Goal: Task Accomplishment & Management: Complete application form

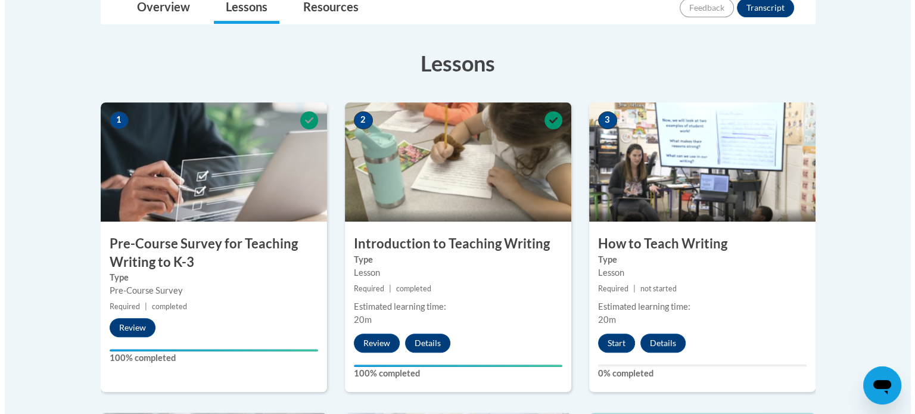
scroll to position [357, 0]
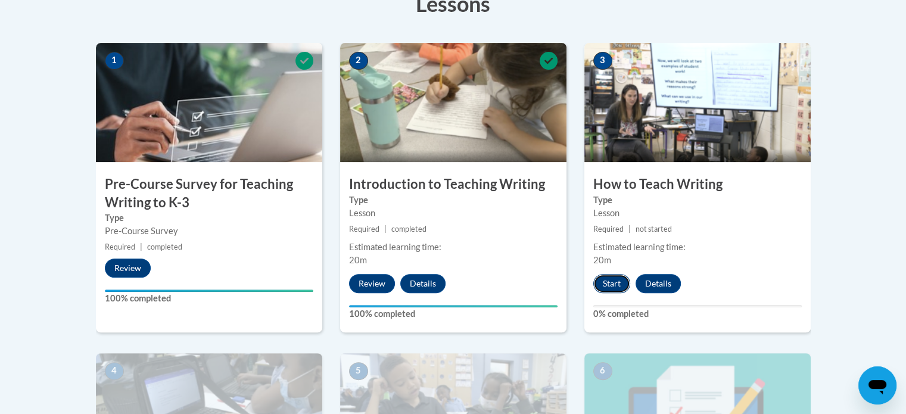
click at [616, 276] on button "Start" at bounding box center [611, 283] width 37 height 19
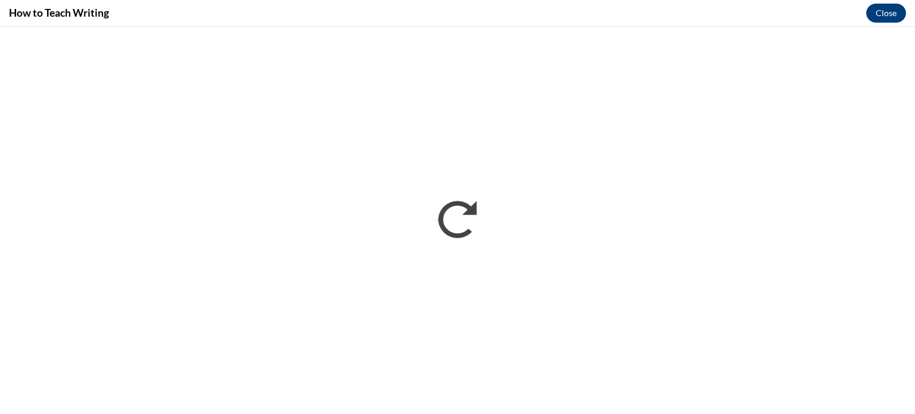
scroll to position [0, 0]
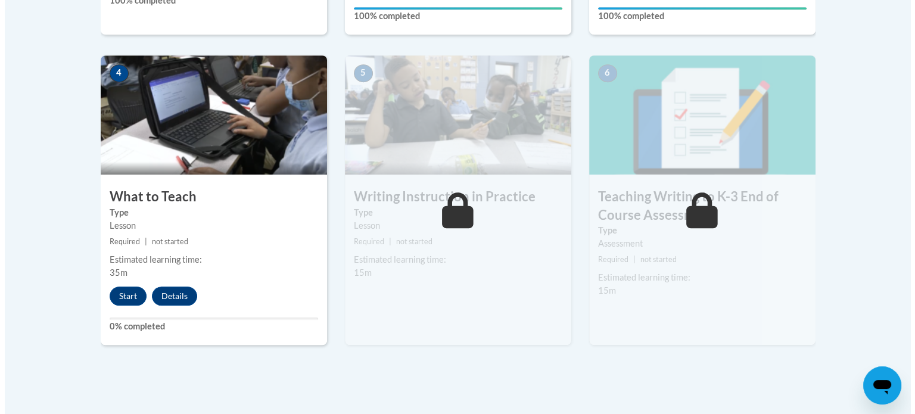
scroll to position [715, 0]
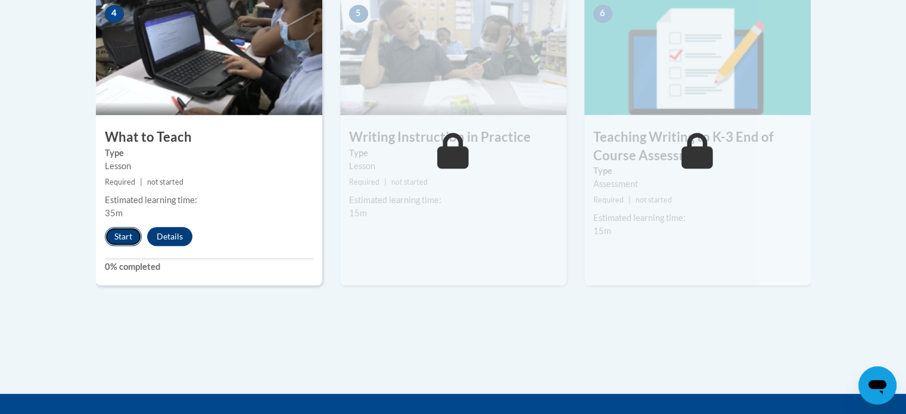
click at [134, 236] on button "Start" at bounding box center [123, 236] width 37 height 19
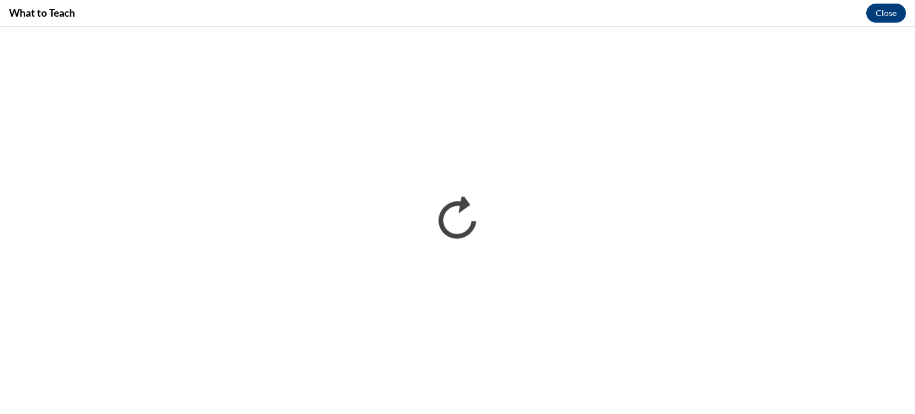
scroll to position [0, 0]
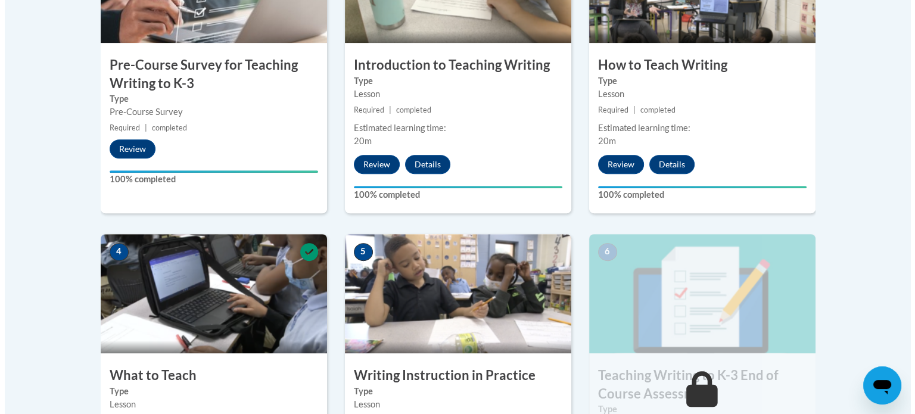
scroll to position [655, 0]
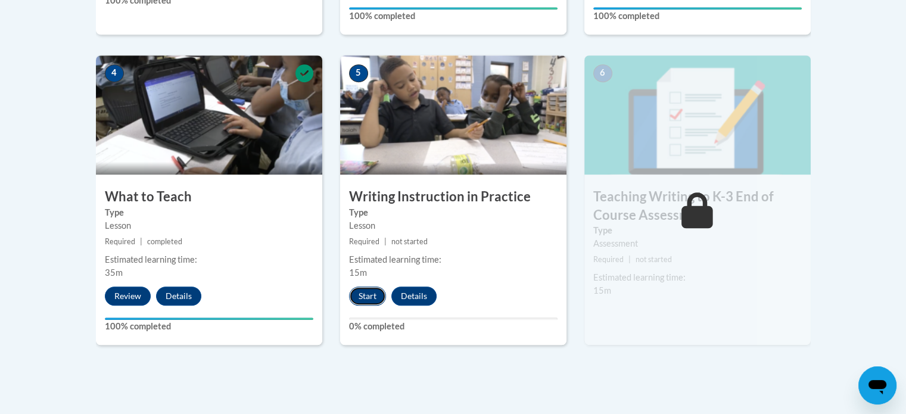
click at [366, 292] on button "Start" at bounding box center [367, 295] width 37 height 19
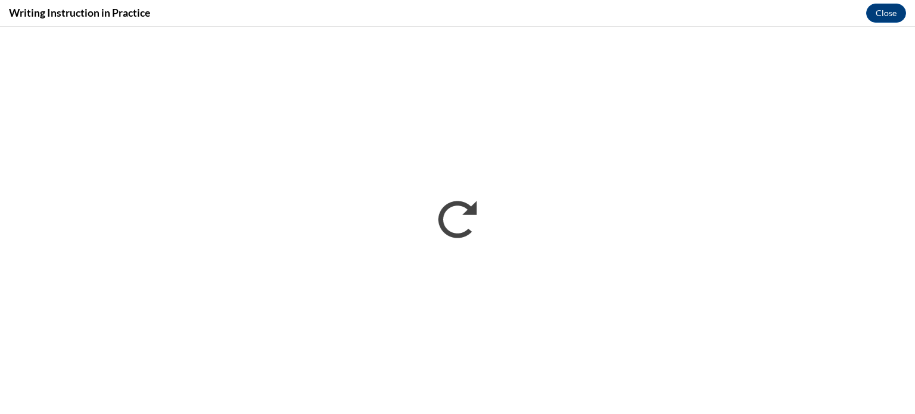
scroll to position [0, 0]
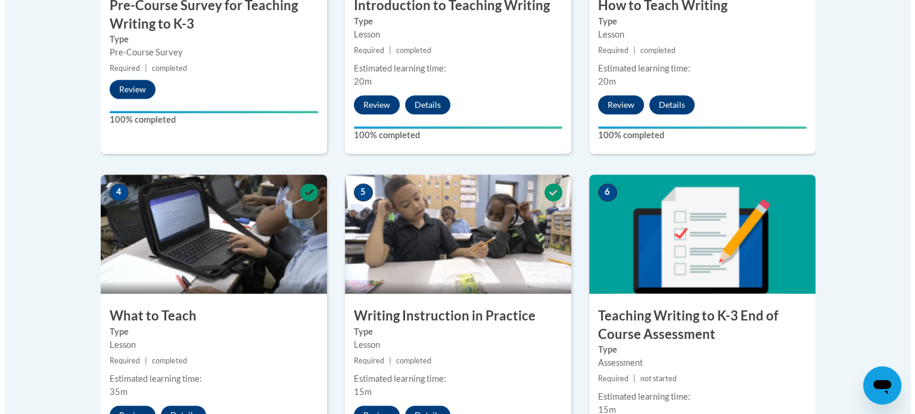
scroll to position [715, 0]
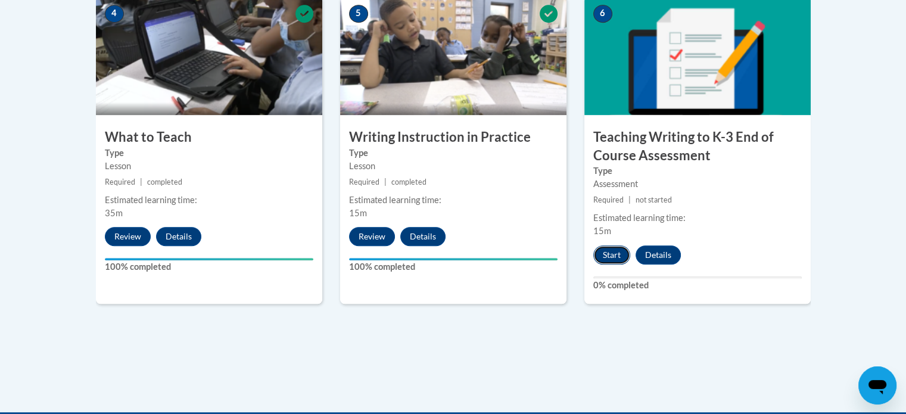
click at [610, 254] on button "Start" at bounding box center [611, 254] width 37 height 19
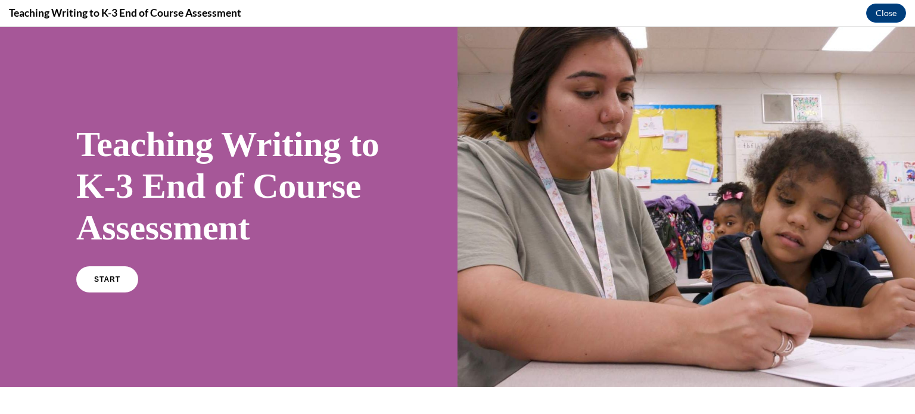
scroll to position [0, 0]
click at [121, 293] on link "START" at bounding box center [106, 279] width 65 height 27
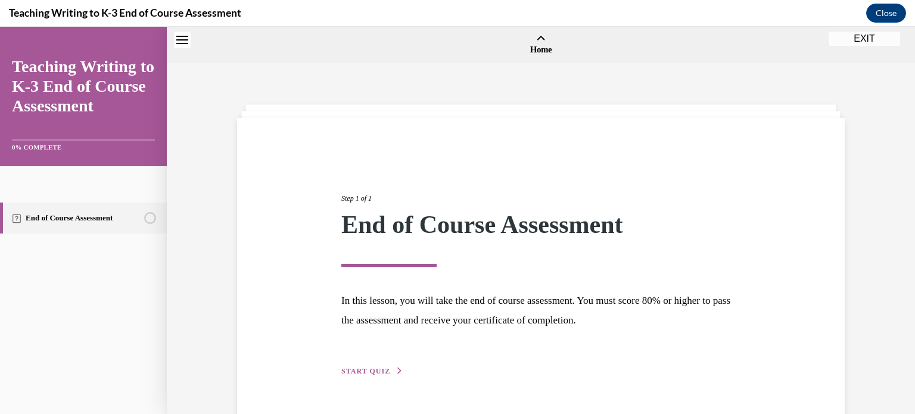
scroll to position [37, 0]
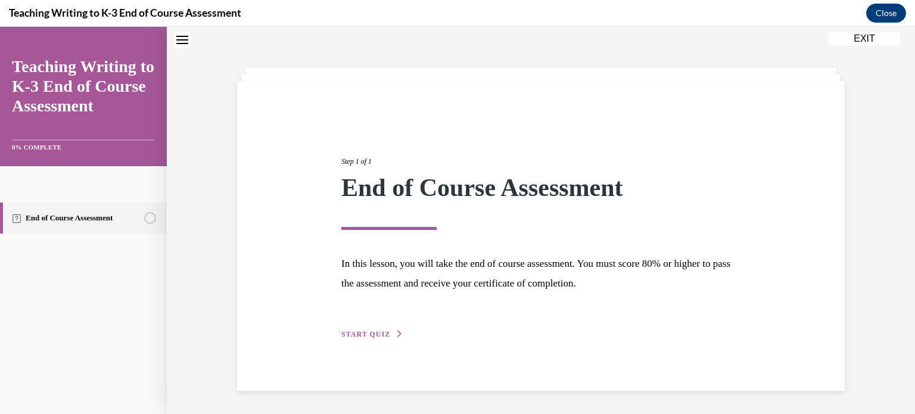
click at [367, 329] on button "START QUIZ" at bounding box center [372, 334] width 62 height 11
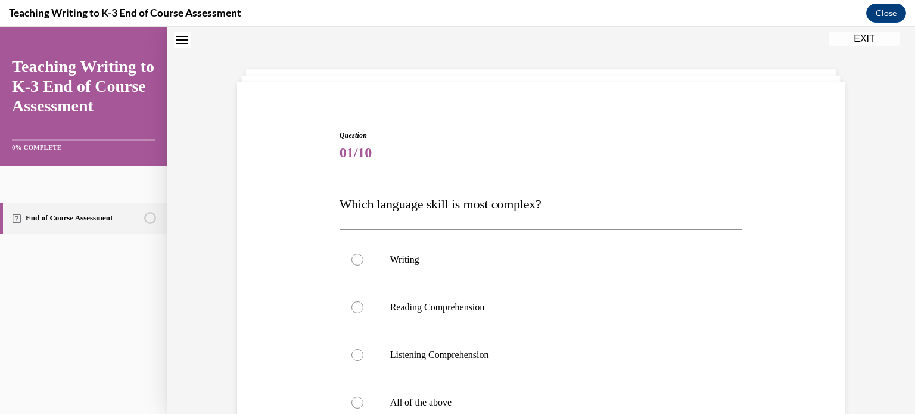
scroll to position [95, 0]
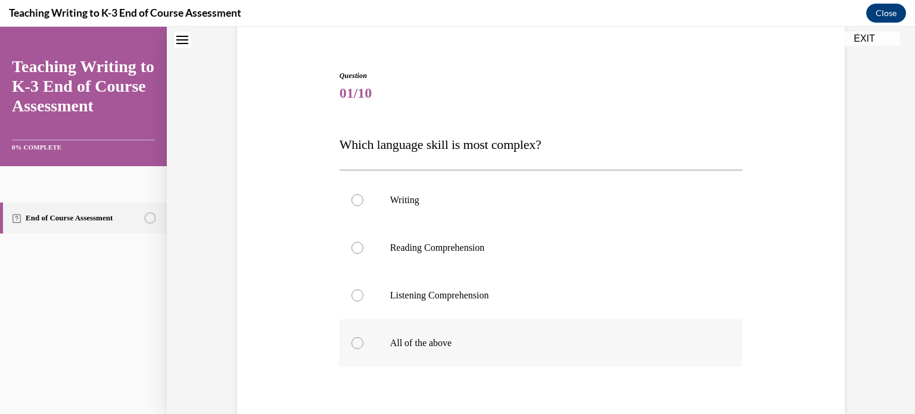
click at [350, 335] on label "All of the above" at bounding box center [540, 343] width 403 height 48
click at [351, 337] on input "All of the above" at bounding box center [357, 343] width 12 height 12
radio input "true"
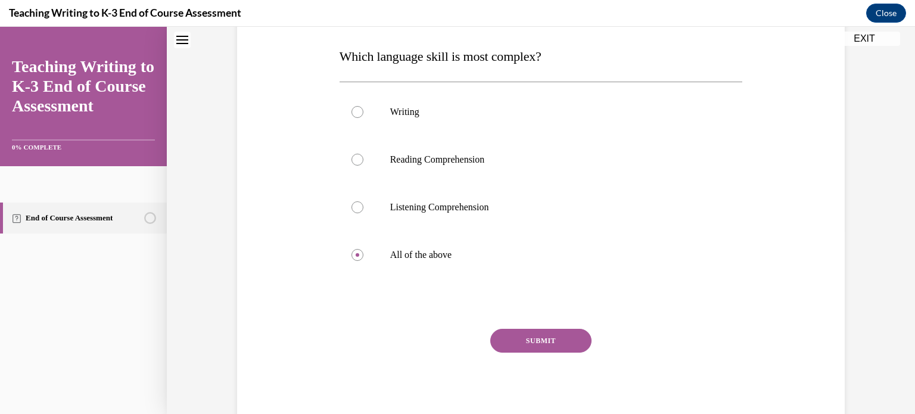
click at [553, 347] on button "SUBMIT" at bounding box center [540, 341] width 101 height 24
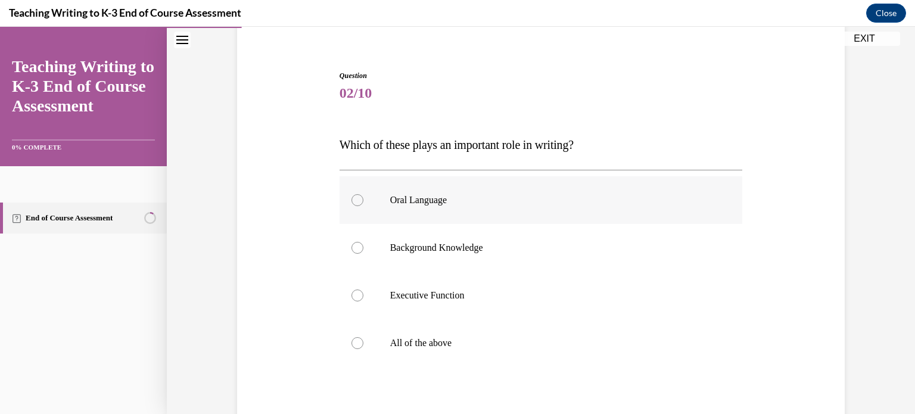
click at [343, 205] on label "Oral Language" at bounding box center [540, 200] width 403 height 48
click at [351, 205] on input "Oral Language" at bounding box center [357, 200] width 12 height 12
radio input "true"
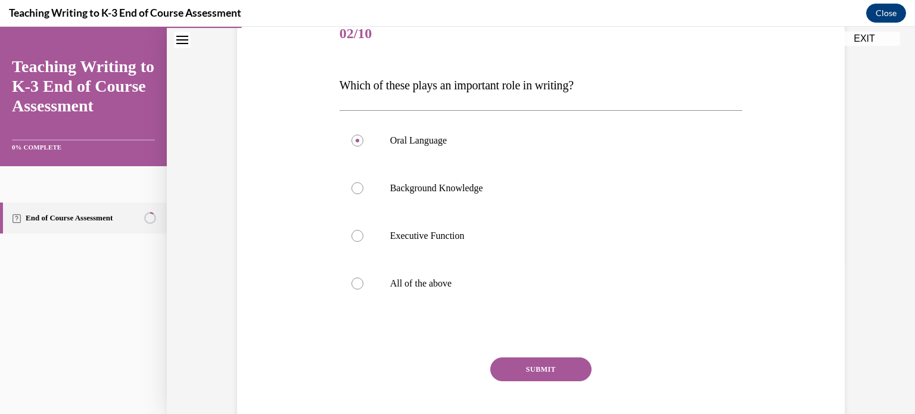
click at [526, 372] on button "SUBMIT" at bounding box center [540, 369] width 101 height 24
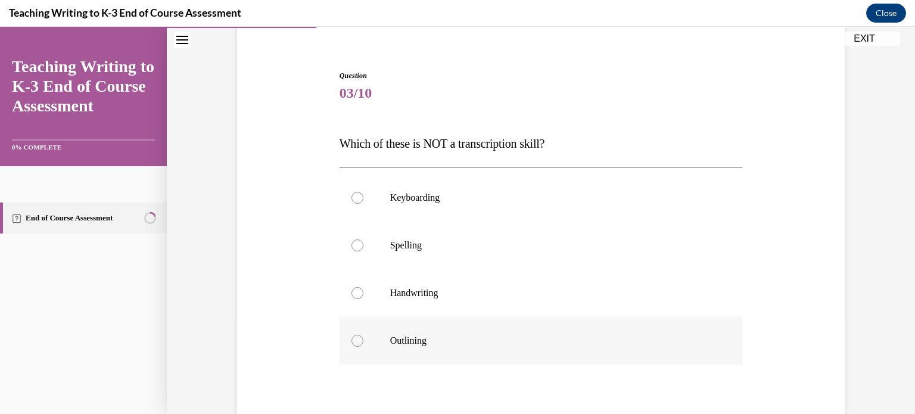
click at [352, 340] on div at bounding box center [357, 341] width 12 height 12
click at [352, 340] on input "Outlining" at bounding box center [357, 341] width 12 height 12
radio input "true"
click at [351, 196] on div at bounding box center [357, 198] width 12 height 12
click at [351, 196] on input "Keyboarding" at bounding box center [357, 198] width 12 height 12
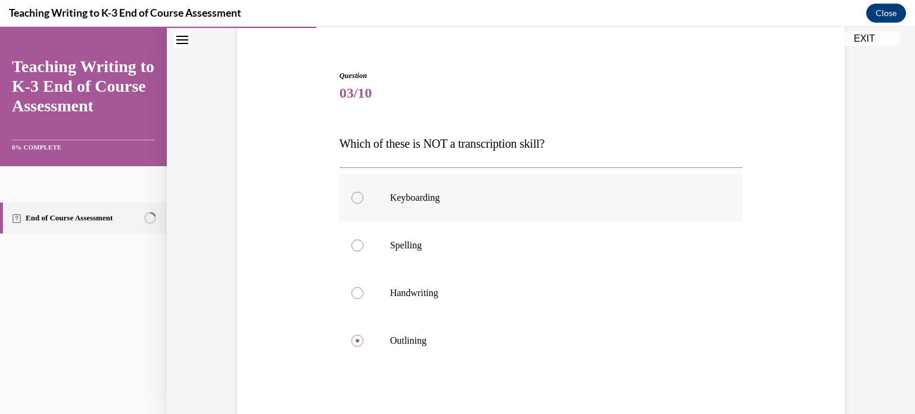
radio input "true"
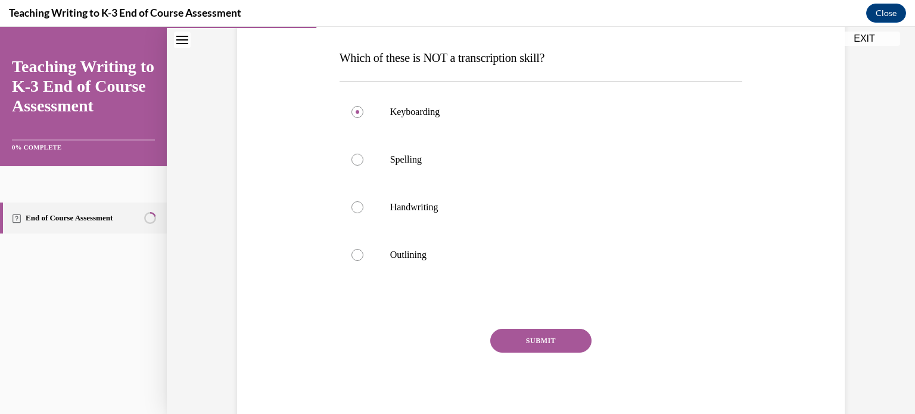
click at [534, 342] on button "SUBMIT" at bounding box center [540, 341] width 101 height 24
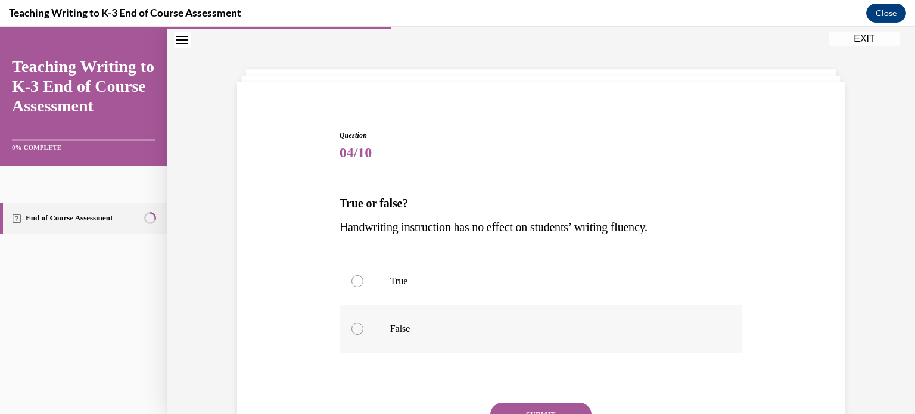
click at [355, 328] on div at bounding box center [357, 329] width 12 height 12
click at [355, 328] on input "False" at bounding box center [357, 329] width 12 height 12
radio input "true"
click at [544, 410] on button "SUBMIT" at bounding box center [540, 415] width 101 height 24
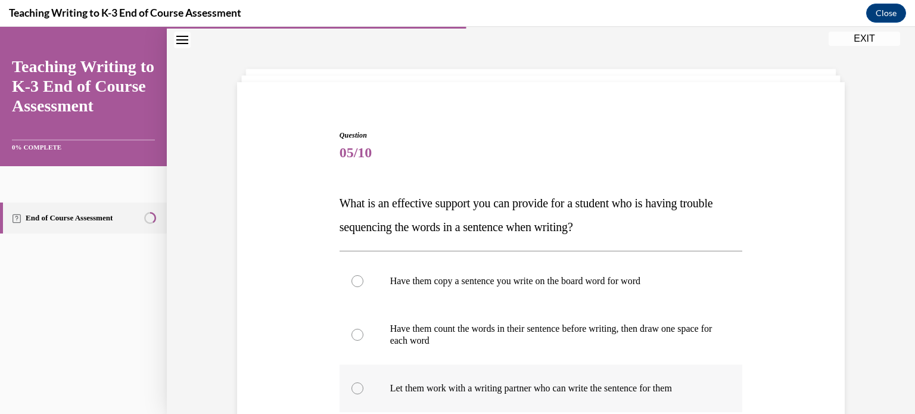
scroll to position [95, 0]
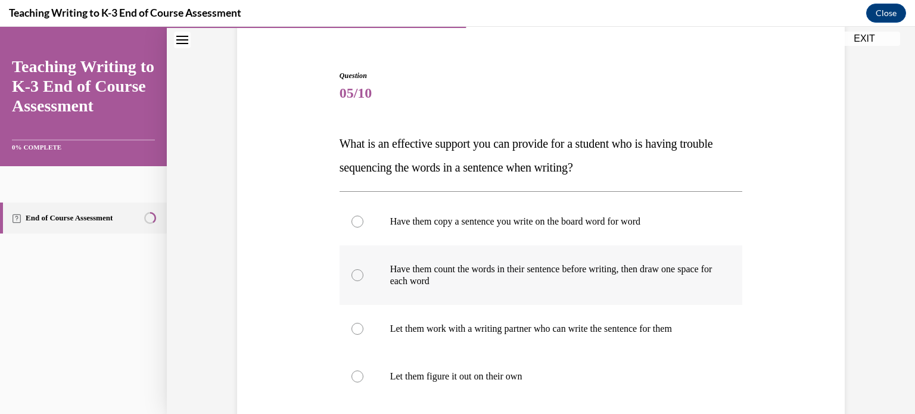
click at [591, 269] on p "Have them count the words in their sentence before writing, then draw one space…" at bounding box center [551, 275] width 323 height 24
click at [363, 269] on input "Have them count the words in their sentence before writing, then draw one space…" at bounding box center [357, 275] width 12 height 12
radio input "true"
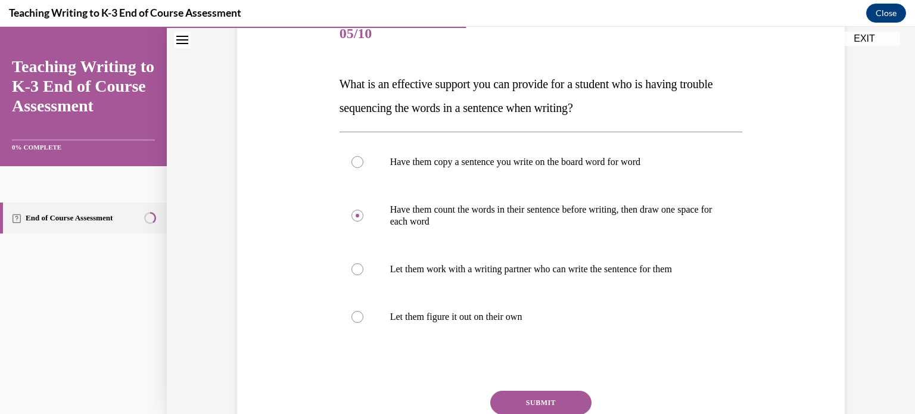
click at [555, 392] on button "SUBMIT" at bounding box center [540, 403] width 101 height 24
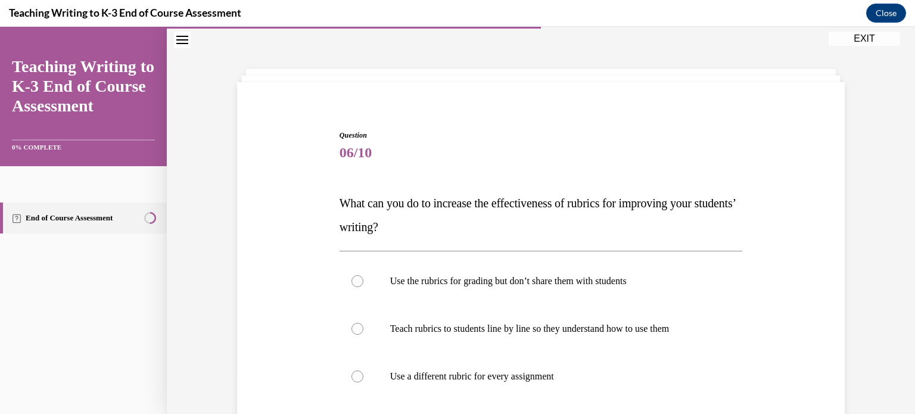
scroll to position [95, 0]
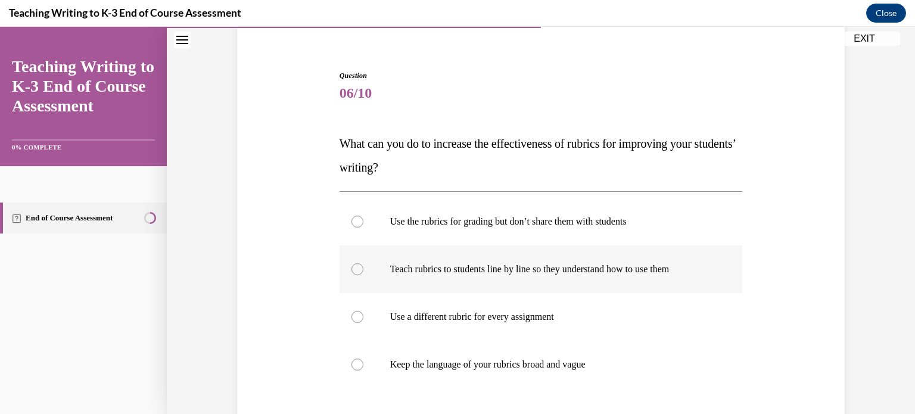
click at [557, 269] on p "Teach rubrics to students line by line so they understand how to use them" at bounding box center [551, 269] width 323 height 12
click at [363, 269] on input "Teach rubrics to students line by line so they understand how to use them" at bounding box center [357, 269] width 12 height 12
radio input "true"
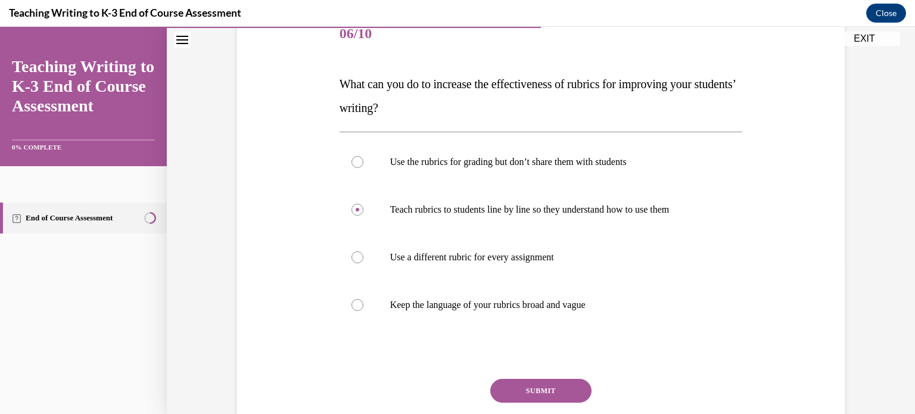
click at [548, 391] on button "SUBMIT" at bounding box center [540, 391] width 101 height 24
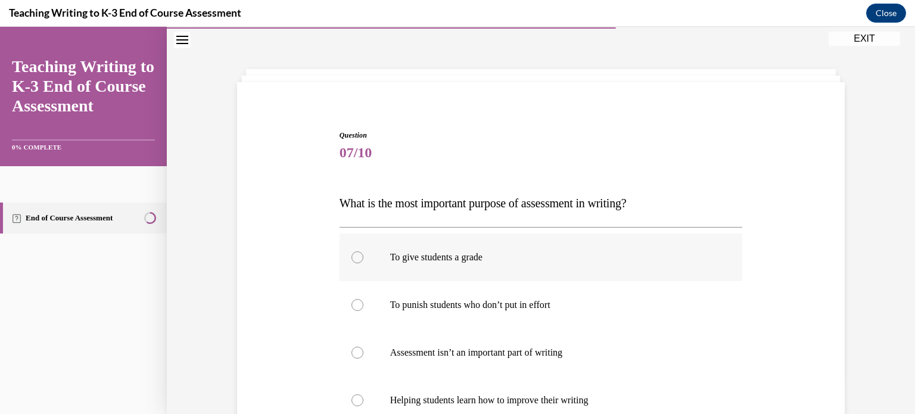
scroll to position [95, 0]
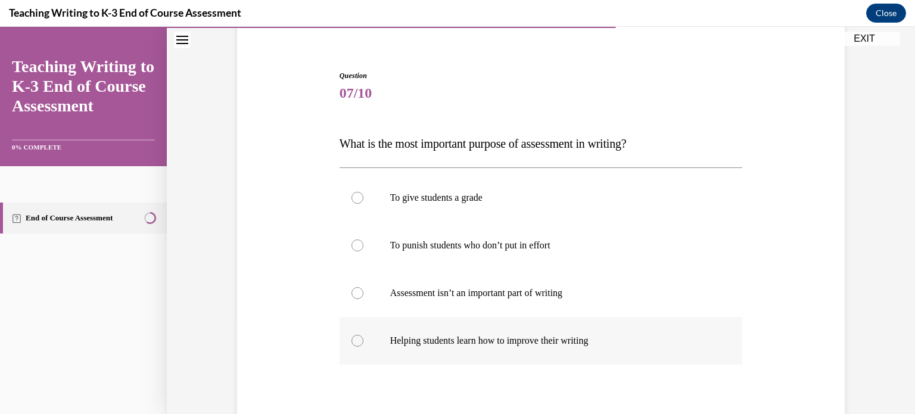
click at [579, 340] on p "Helping students learn how to improve their writing" at bounding box center [551, 341] width 323 height 12
click at [363, 340] on input "Helping students learn how to improve their writing" at bounding box center [357, 341] width 12 height 12
radio input "true"
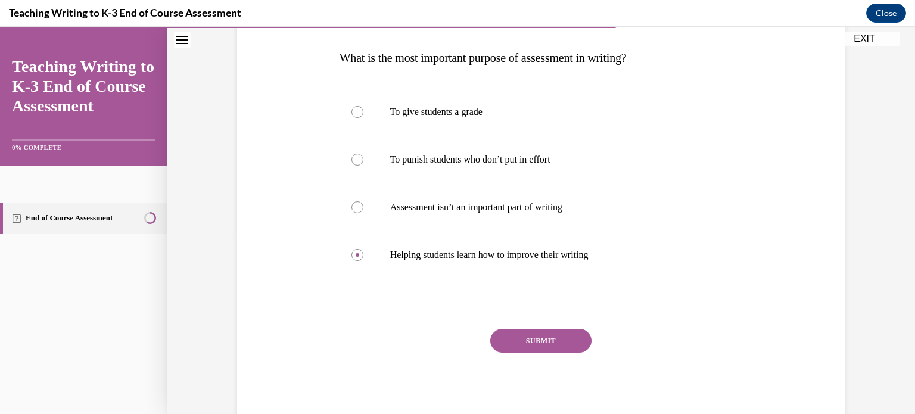
click at [570, 338] on button "SUBMIT" at bounding box center [540, 341] width 101 height 24
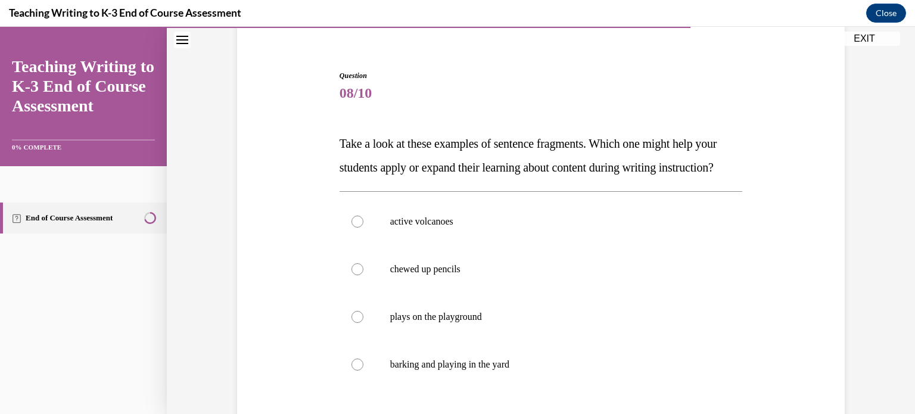
scroll to position [155, 0]
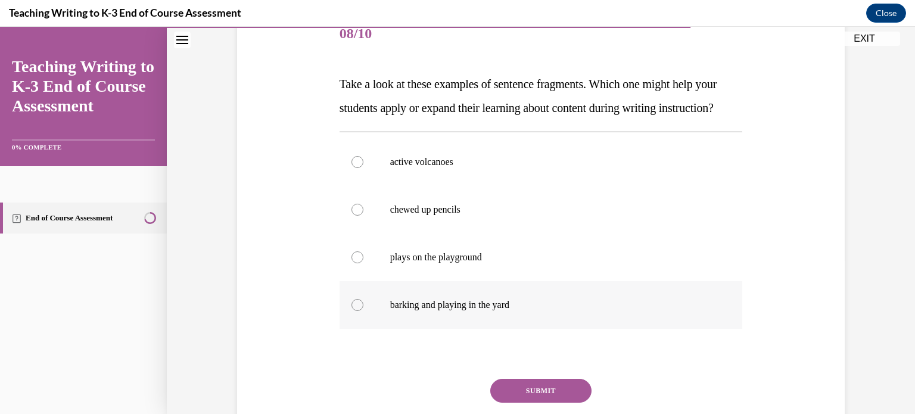
click at [537, 311] on p "barking and playing in the yard" at bounding box center [551, 305] width 323 height 12
click at [363, 311] on input "barking and playing in the yard" at bounding box center [357, 305] width 12 height 12
radio input "true"
click at [550, 403] on button "SUBMIT" at bounding box center [540, 391] width 101 height 24
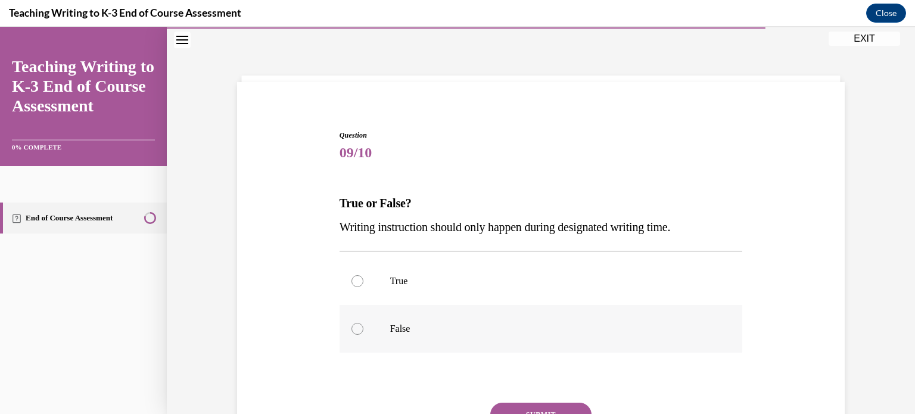
click at [532, 316] on label "False" at bounding box center [540, 329] width 403 height 48
click at [363, 323] on input "False" at bounding box center [357, 329] width 12 height 12
radio input "true"
click at [546, 406] on button "SUBMIT" at bounding box center [540, 415] width 101 height 24
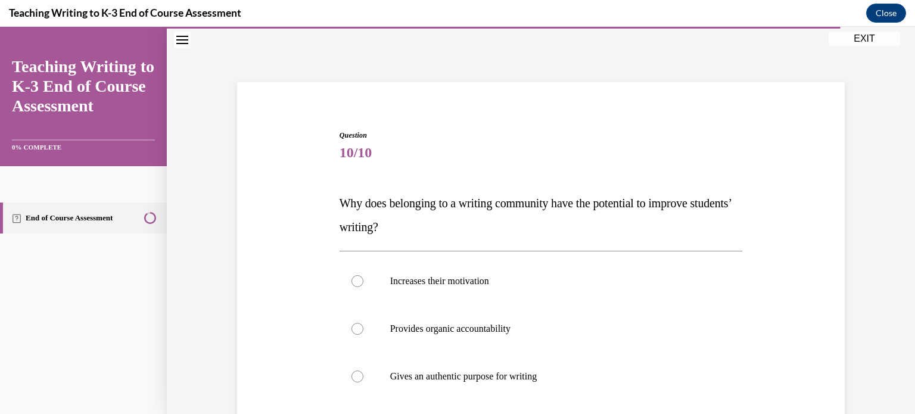
scroll to position [95, 0]
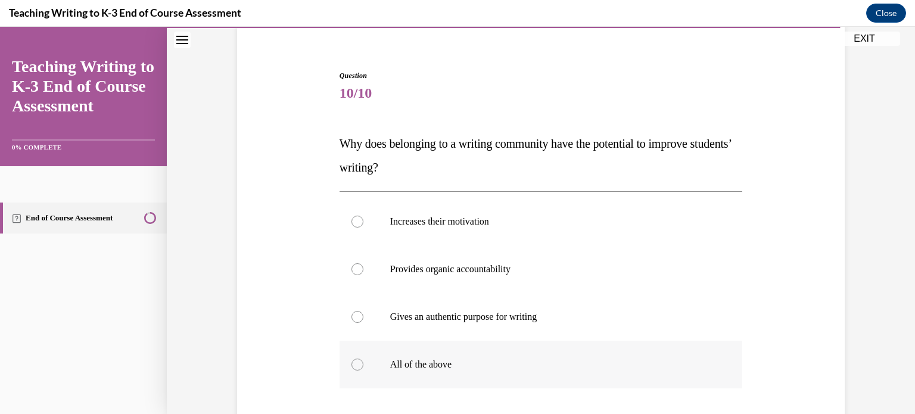
click at [489, 352] on label "All of the above" at bounding box center [540, 365] width 403 height 48
click at [363, 359] on input "All of the above" at bounding box center [357, 365] width 12 height 12
radio input "true"
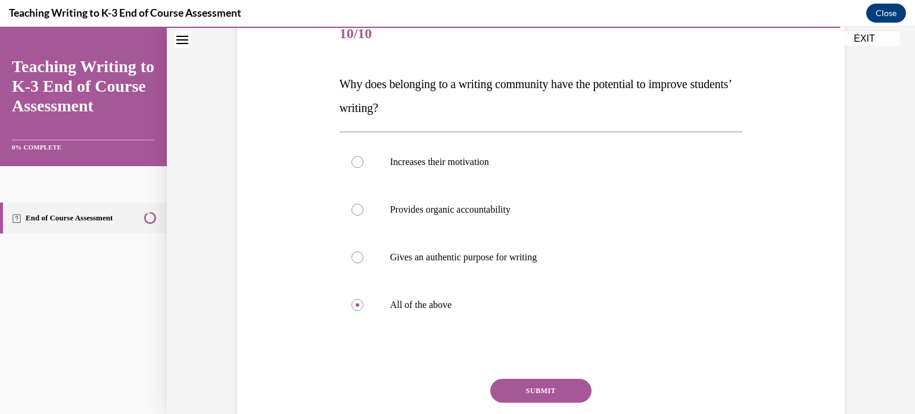
click at [557, 394] on button "SUBMIT" at bounding box center [540, 391] width 101 height 24
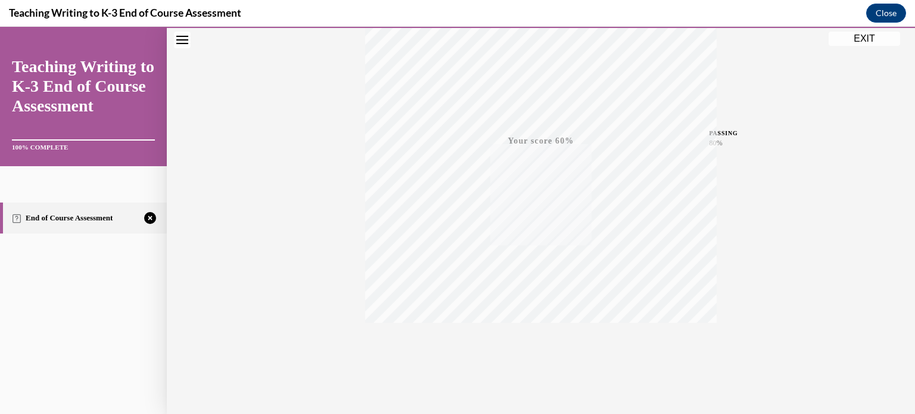
scroll to position [223, 0]
click at [538, 326] on span "TAKE AGAIN" at bounding box center [541, 325] width 42 height 7
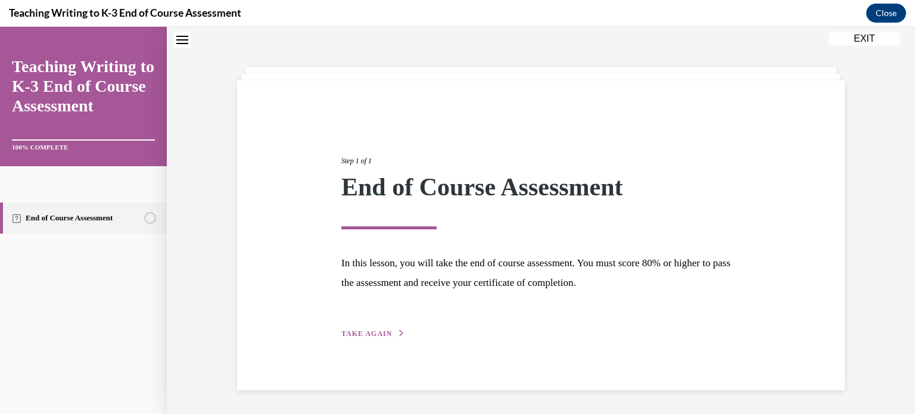
scroll to position [38, 0]
click at [383, 326] on div "Step 1 of 1 End of Course Assessment In this lesson, you will take the end of c…" at bounding box center [540, 234] width 417 height 212
click at [381, 329] on span "TAKE AGAIN" at bounding box center [366, 333] width 51 height 8
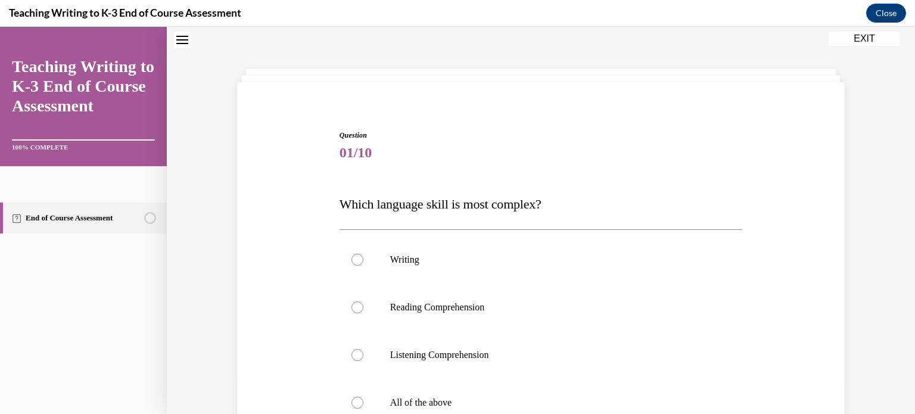
scroll to position [95, 0]
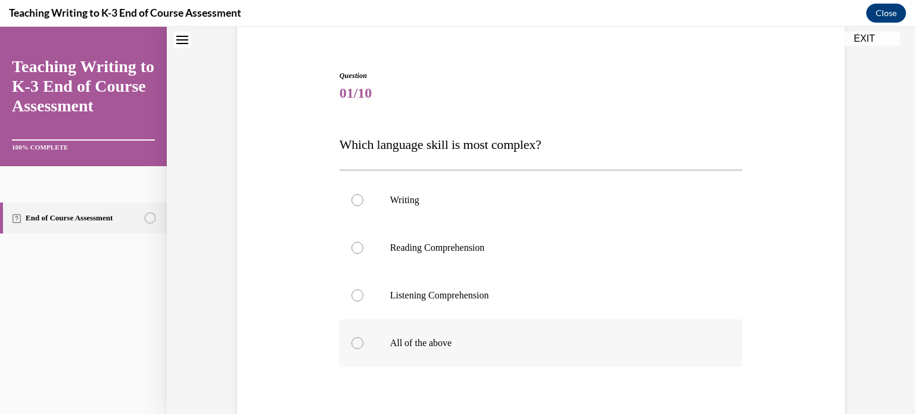
click at [351, 340] on div at bounding box center [357, 343] width 12 height 12
click at [351, 340] on input "All of the above" at bounding box center [357, 343] width 12 height 12
radio input "true"
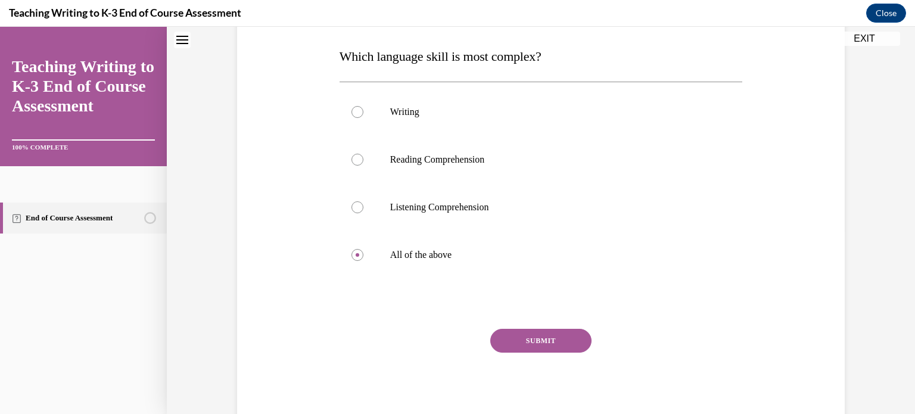
click at [562, 350] on button "SUBMIT" at bounding box center [540, 341] width 101 height 24
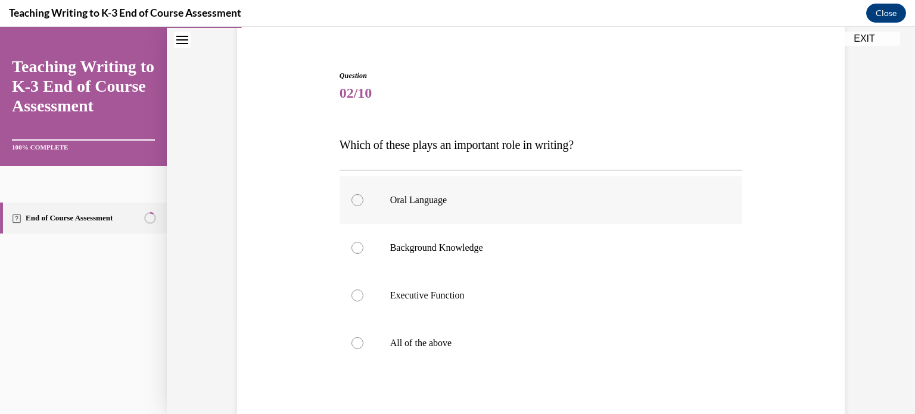
click at [512, 202] on p "Oral Language" at bounding box center [551, 200] width 323 height 12
click at [363, 202] on input "Oral Language" at bounding box center [357, 200] width 12 height 12
radio input "true"
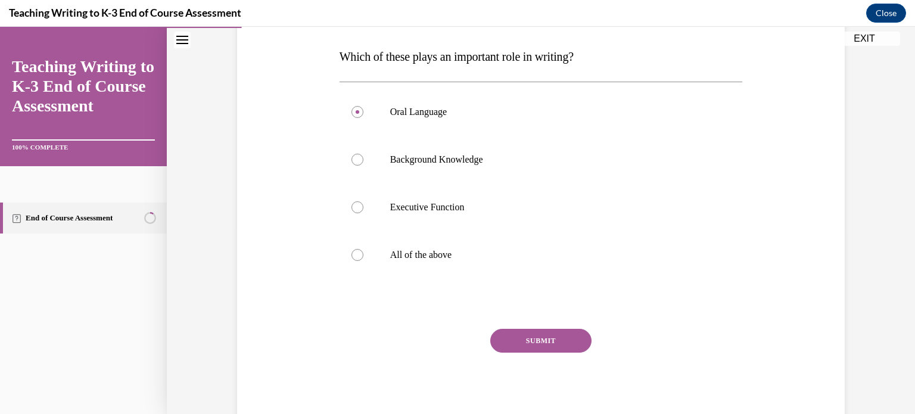
click at [546, 338] on button "SUBMIT" at bounding box center [540, 341] width 101 height 24
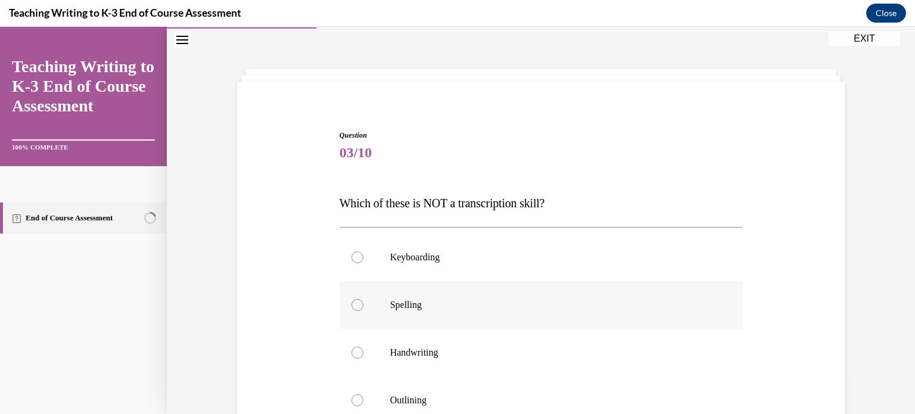
scroll to position [155, 0]
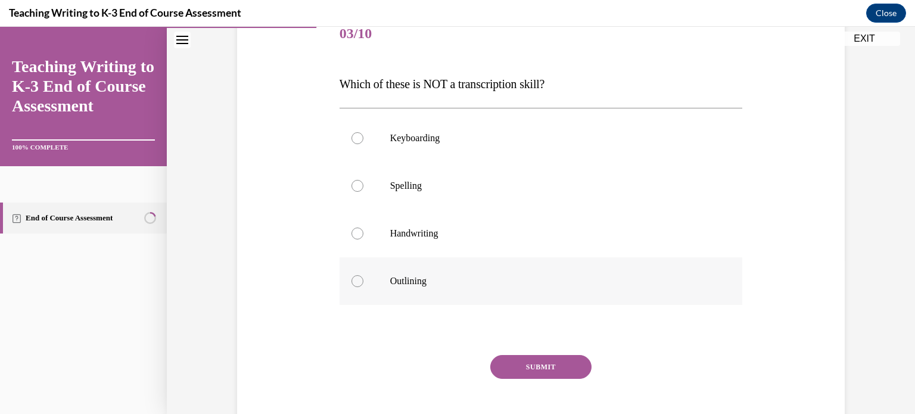
click at [522, 289] on label "Outlining" at bounding box center [540, 281] width 403 height 48
click at [363, 287] on input "Outlining" at bounding box center [357, 281] width 12 height 12
radio input "true"
click at [538, 361] on button "SUBMIT" at bounding box center [540, 367] width 101 height 24
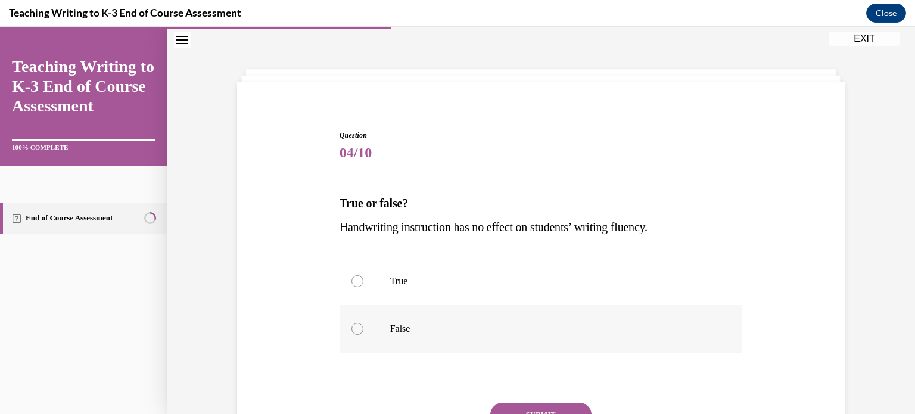
click at [529, 331] on p "False" at bounding box center [551, 329] width 323 height 12
click at [363, 331] on input "False" at bounding box center [357, 329] width 12 height 12
radio input "true"
click at [551, 404] on button "SUBMIT" at bounding box center [540, 415] width 101 height 24
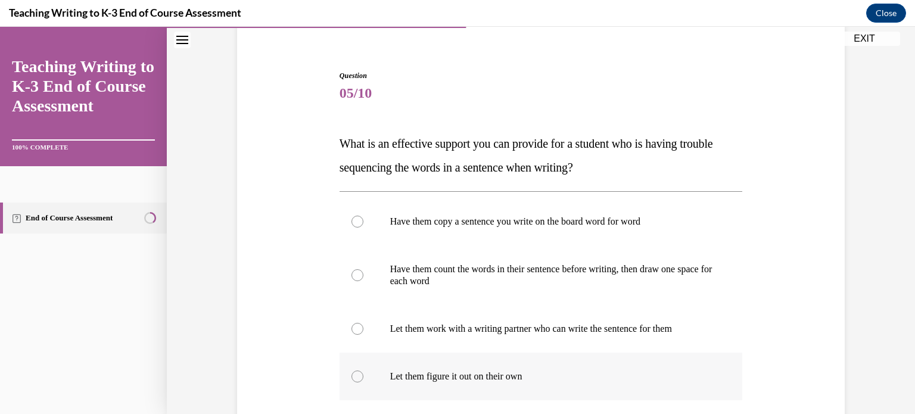
scroll to position [155, 0]
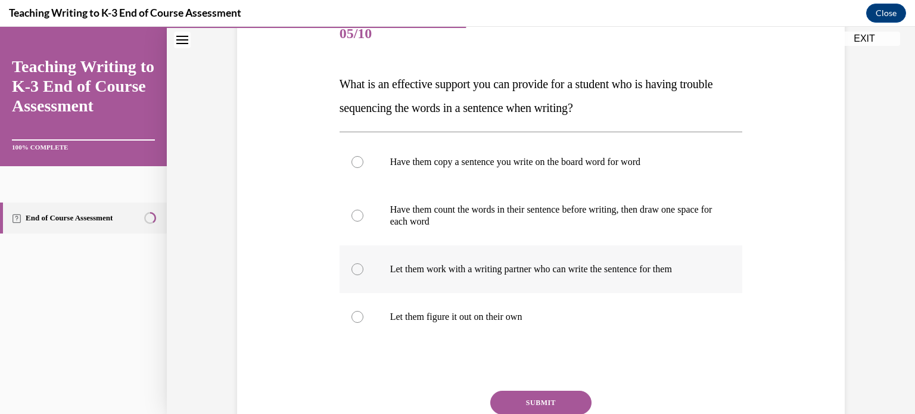
click at [581, 274] on p "Let them work with a writing partner who can write the sentence for them" at bounding box center [551, 269] width 323 height 12
click at [363, 274] on input "Let them work with a writing partner who can write the sentence for them" at bounding box center [357, 269] width 12 height 12
radio input "true"
click at [565, 398] on button "SUBMIT" at bounding box center [540, 403] width 101 height 24
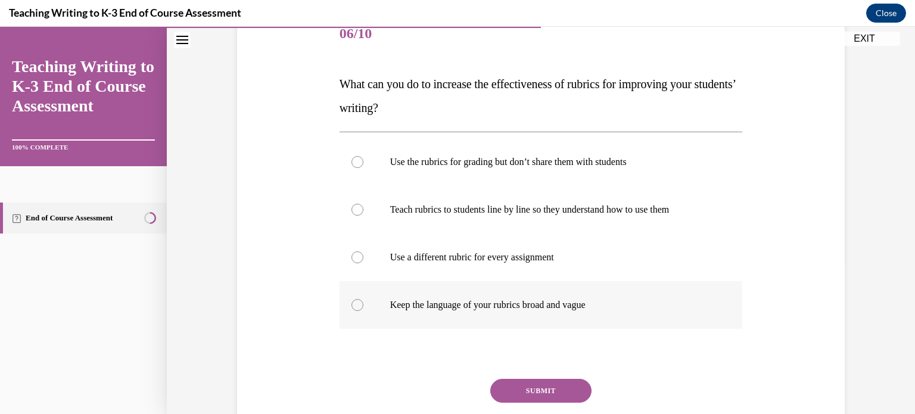
click at [663, 306] on p "Keep the language of your rubrics broad and vague" at bounding box center [551, 305] width 323 height 12
click at [363, 306] on input "Keep the language of your rubrics broad and vague" at bounding box center [357, 305] width 12 height 12
radio input "true"
click at [579, 392] on button "SUBMIT" at bounding box center [540, 391] width 101 height 24
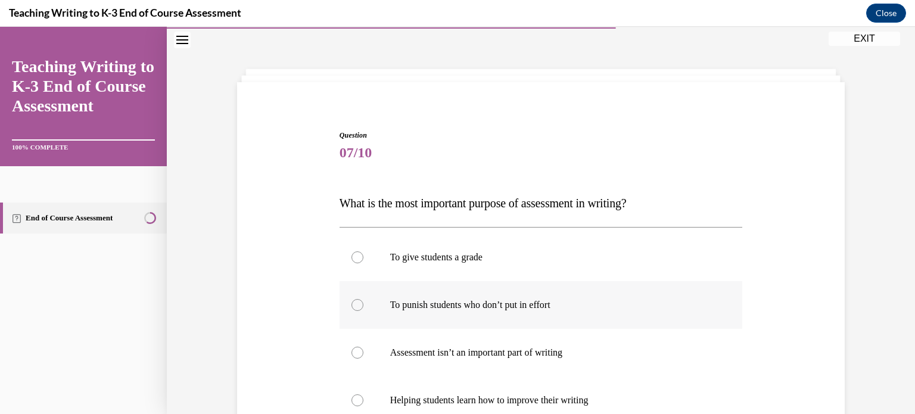
scroll to position [95, 0]
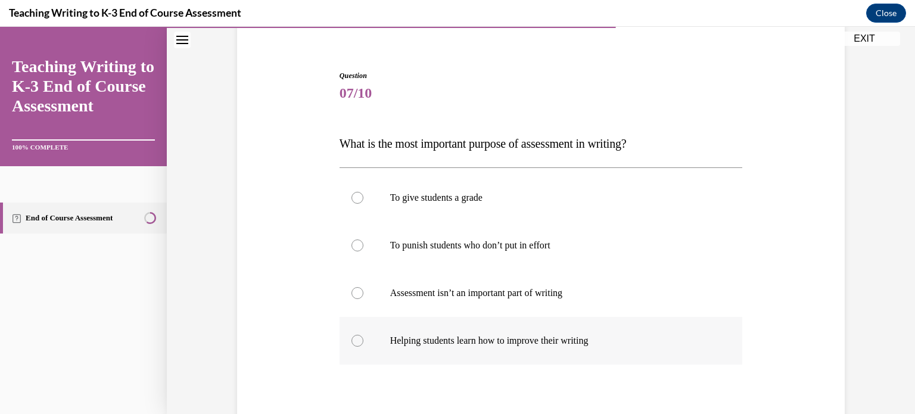
click at [604, 345] on p "Helping students learn how to improve their writing" at bounding box center [551, 341] width 323 height 12
click at [363, 345] on input "Helping students learn how to improve their writing" at bounding box center [357, 341] width 12 height 12
radio input "true"
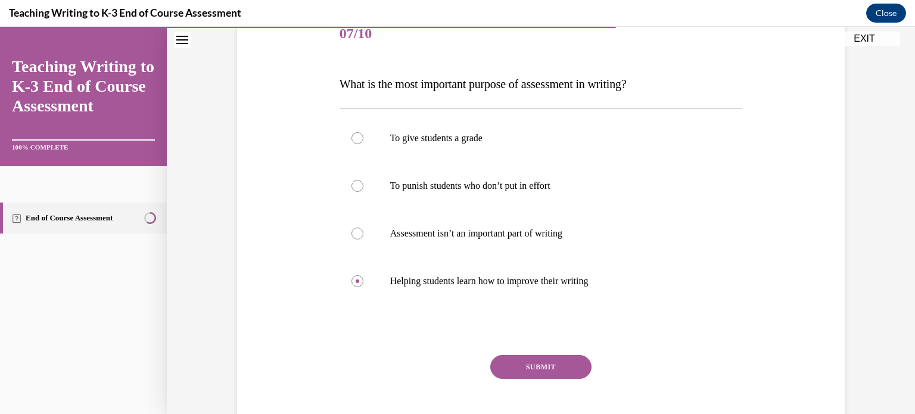
click at [571, 360] on button "SUBMIT" at bounding box center [540, 367] width 101 height 24
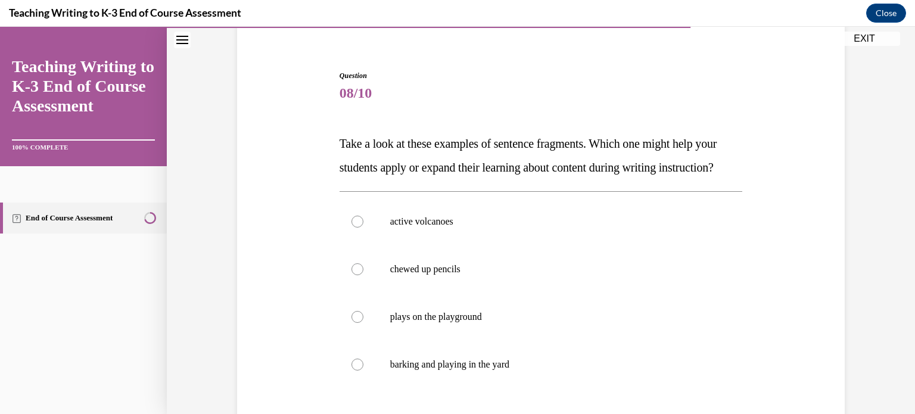
scroll to position [155, 0]
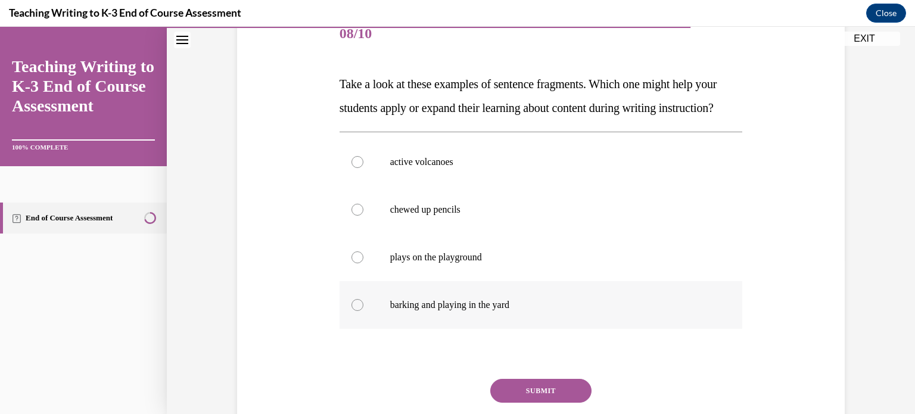
click at [550, 311] on p "barking and playing in the yard" at bounding box center [551, 305] width 323 height 12
click at [363, 311] on input "barking and playing in the yard" at bounding box center [357, 305] width 12 height 12
radio input "true"
click at [550, 403] on button "SUBMIT" at bounding box center [540, 391] width 101 height 24
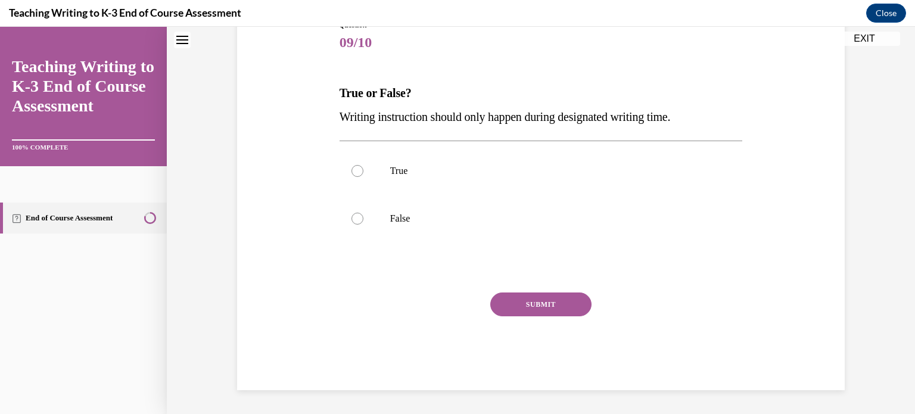
scroll to position [36, 0]
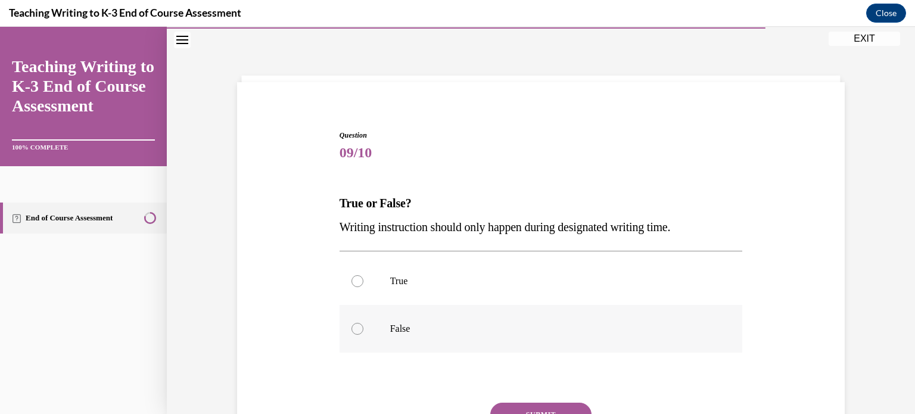
click at [493, 325] on p "False" at bounding box center [551, 329] width 323 height 12
click at [363, 325] on input "False" at bounding box center [357, 329] width 12 height 12
radio input "true"
click at [538, 409] on button "SUBMIT" at bounding box center [540, 415] width 101 height 24
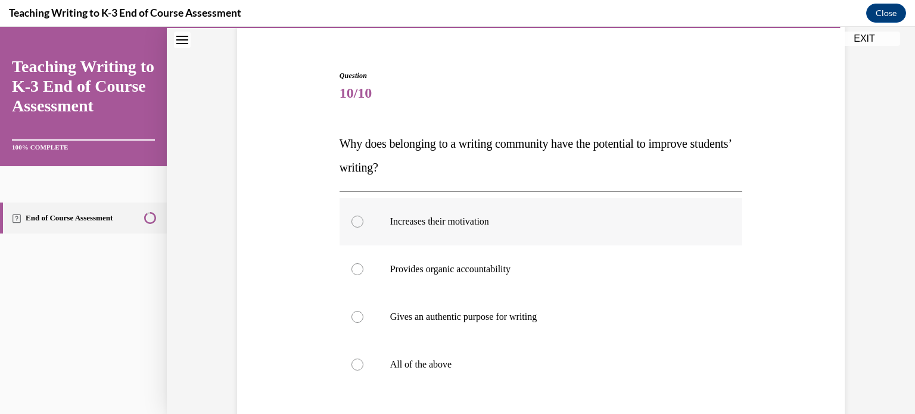
scroll to position [155, 0]
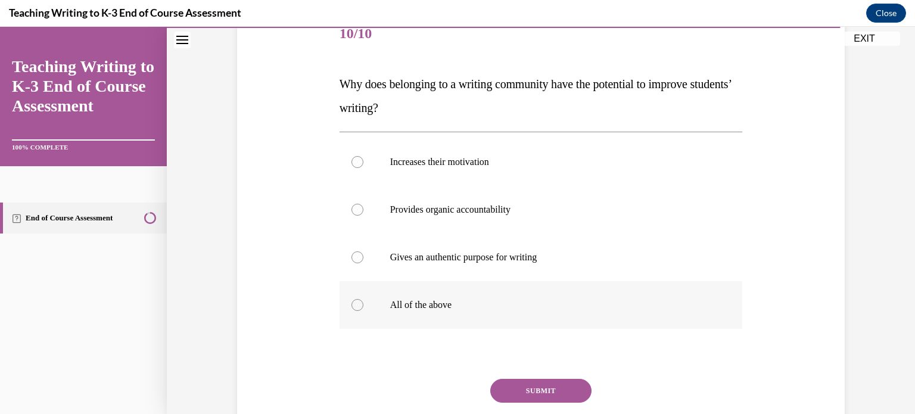
click at [495, 307] on p "All of the above" at bounding box center [551, 305] width 323 height 12
click at [363, 307] on input "All of the above" at bounding box center [357, 305] width 12 height 12
radio input "true"
click at [521, 388] on button "SUBMIT" at bounding box center [540, 391] width 101 height 24
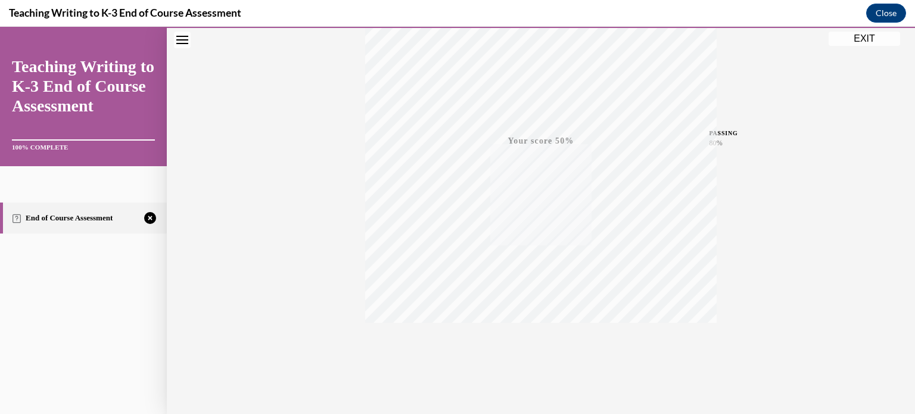
scroll to position [223, 0]
click at [538, 338] on icon "button" at bounding box center [541, 341] width 42 height 13
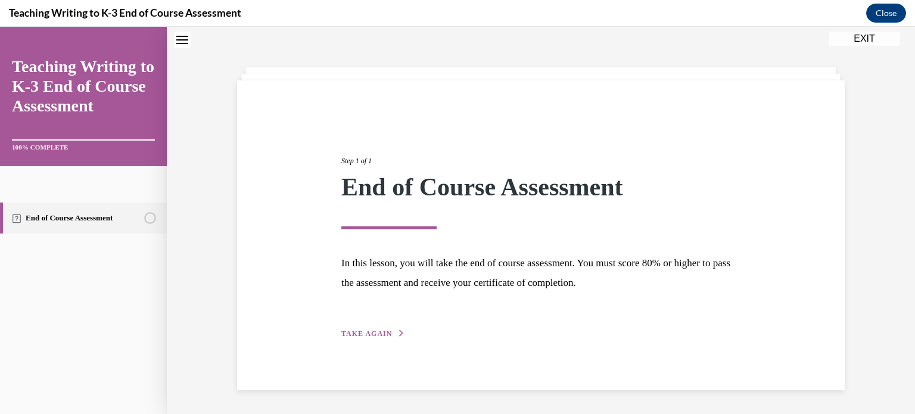
scroll to position [38, 0]
click at [367, 332] on span "TAKE AGAIN" at bounding box center [366, 333] width 51 height 8
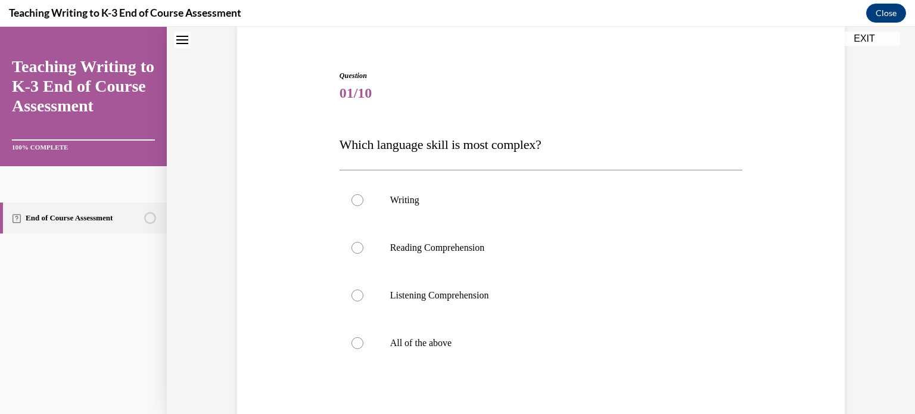
scroll to position [155, 0]
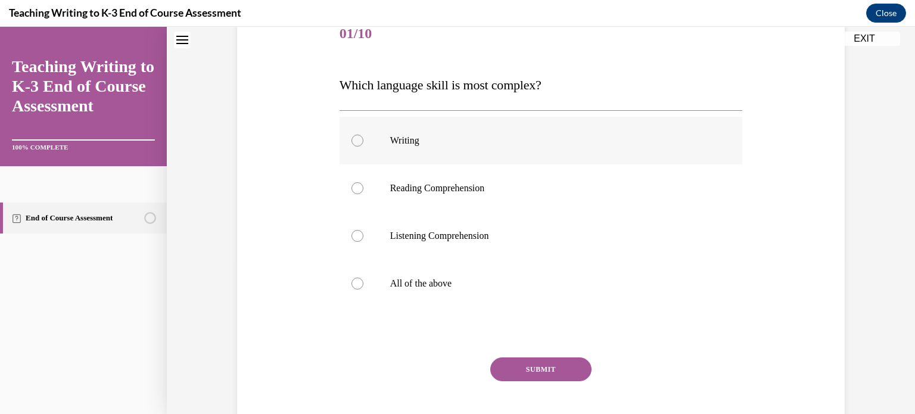
click at [353, 142] on div at bounding box center [357, 141] width 12 height 12
click at [353, 142] on input "Writing" at bounding box center [357, 141] width 12 height 12
radio input "true"
click at [526, 363] on button "SUBMIT" at bounding box center [540, 369] width 101 height 24
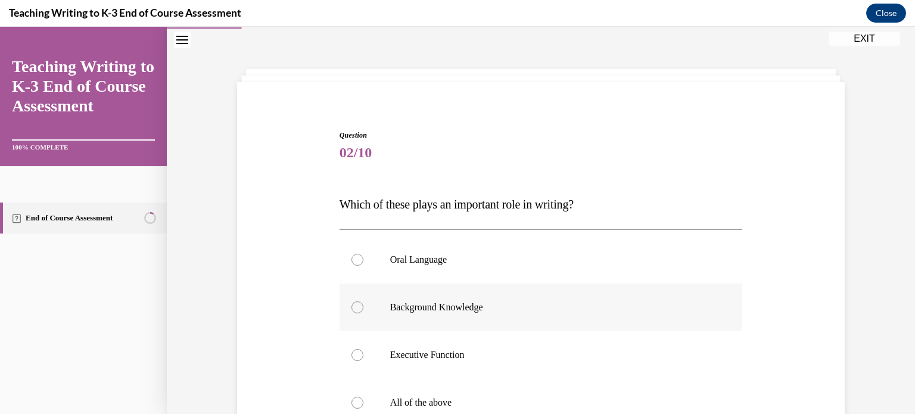
scroll to position [95, 0]
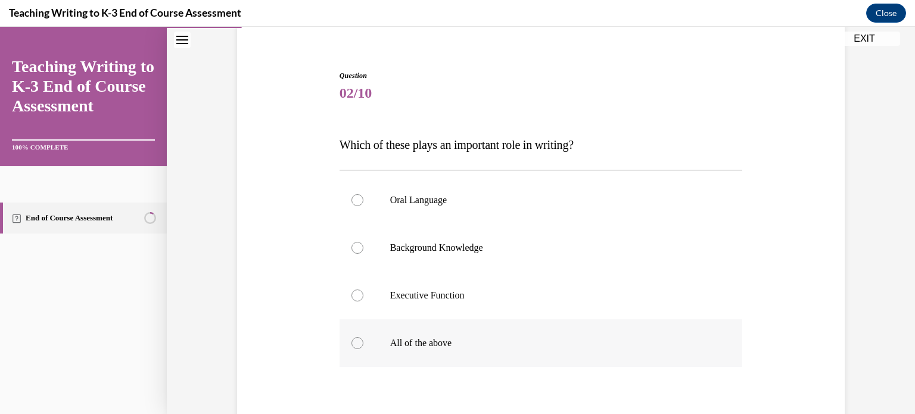
click at [421, 342] on p "All of the above" at bounding box center [551, 343] width 323 height 12
click at [363, 342] on input "All of the above" at bounding box center [357, 343] width 12 height 12
radio input "true"
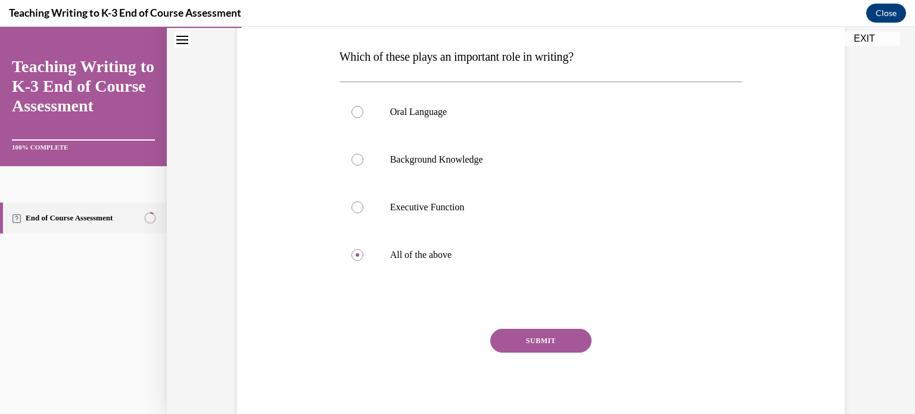
click at [557, 345] on button "SUBMIT" at bounding box center [540, 341] width 101 height 24
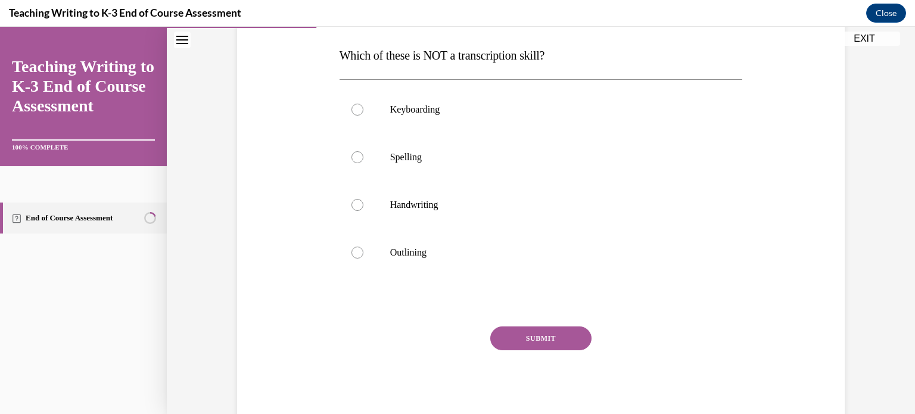
scroll to position [36, 0]
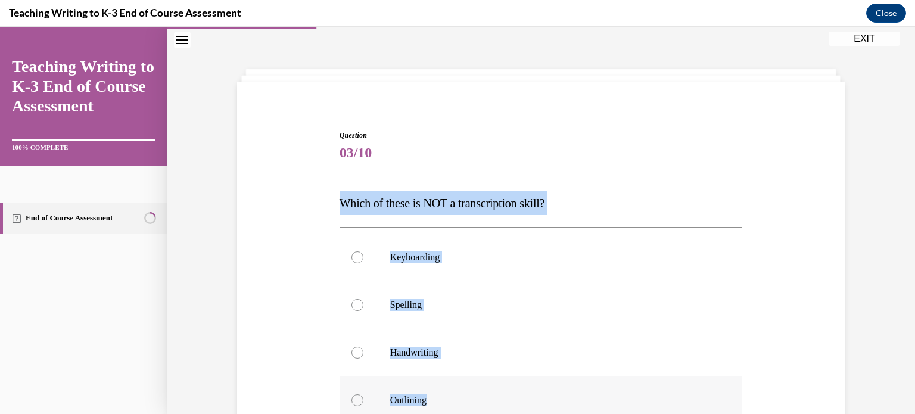
drag, startPoint x: 332, startPoint y: 195, endPoint x: 494, endPoint y: 392, distance: 255.1
click at [494, 392] on div "Question 03/10 Which of these is NOT a transcription skill? Keyboarding Spellin…" at bounding box center [540, 342] width 409 height 460
copy div "Which of these is NOT a transcription skill? Keyboarding Spelling Handwriting O…"
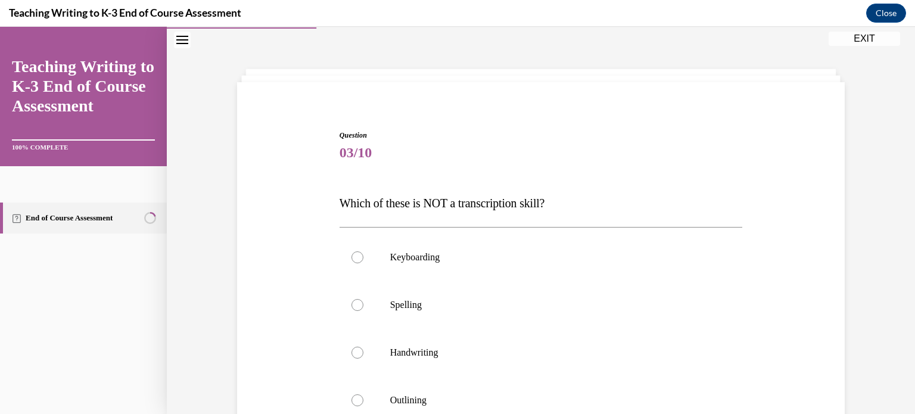
click at [504, 99] on div "Question 03/10 Which of these is NOT a transcription skill? Keyboarding Spellin…" at bounding box center [540, 333] width 613 height 478
click at [355, 396] on div at bounding box center [357, 400] width 12 height 12
click at [355, 396] on input "Outlining" at bounding box center [357, 400] width 12 height 12
radio input "true"
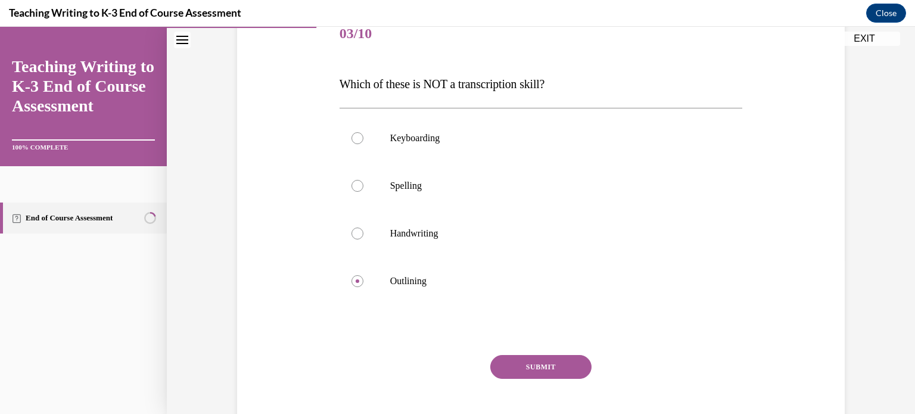
click at [513, 371] on button "SUBMIT" at bounding box center [540, 367] width 101 height 24
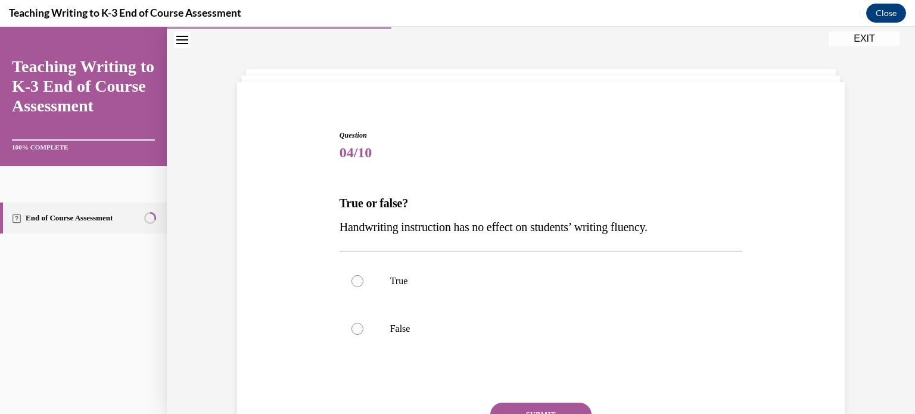
drag, startPoint x: 438, startPoint y: 331, endPoint x: 494, endPoint y: 358, distance: 61.5
click at [438, 331] on p "False" at bounding box center [551, 329] width 323 height 12
click at [363, 331] on input "False" at bounding box center [357, 329] width 12 height 12
radio input "true"
click at [360, 330] on label "False" at bounding box center [540, 329] width 403 height 48
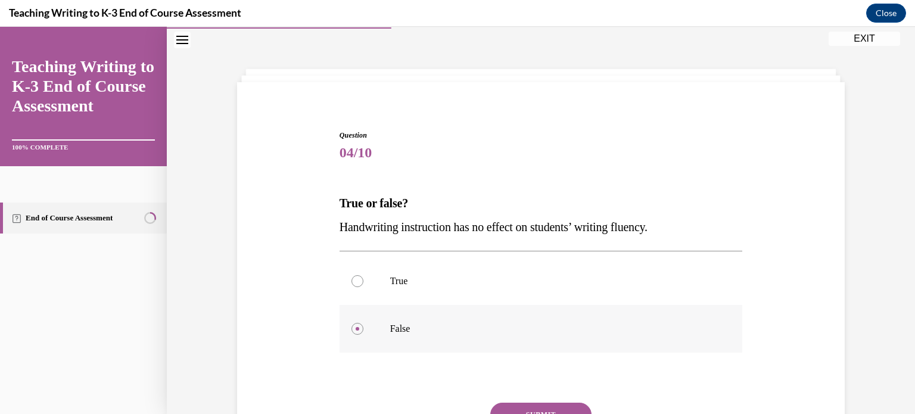
click at [360, 330] on input "False" at bounding box center [357, 329] width 12 height 12
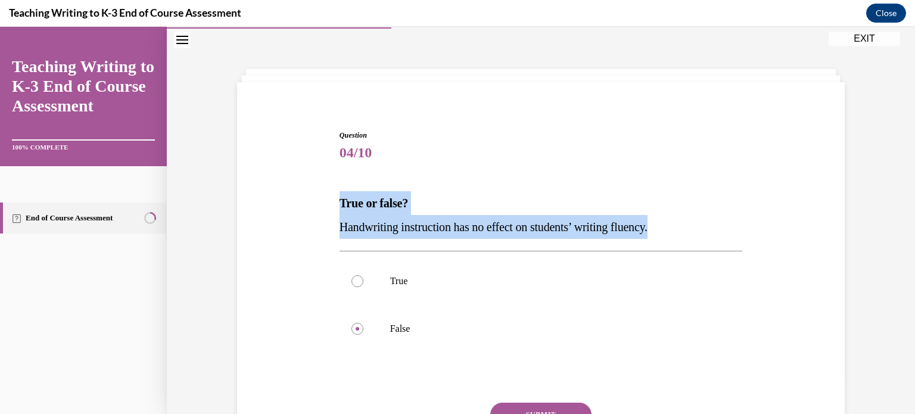
drag, startPoint x: 336, startPoint y: 191, endPoint x: 682, endPoint y: 223, distance: 347.5
click at [682, 223] on div "True or false? Handwriting instruction has no effect on students’ writing fluen…" at bounding box center [540, 215] width 403 height 48
copy div "True or false? Handwriting instruction has no effect on students’ writing fluen…"
click at [681, 188] on div "Question 04/10 True or false? Handwriting instruction has no effect on students…" at bounding box center [540, 315] width 403 height 370
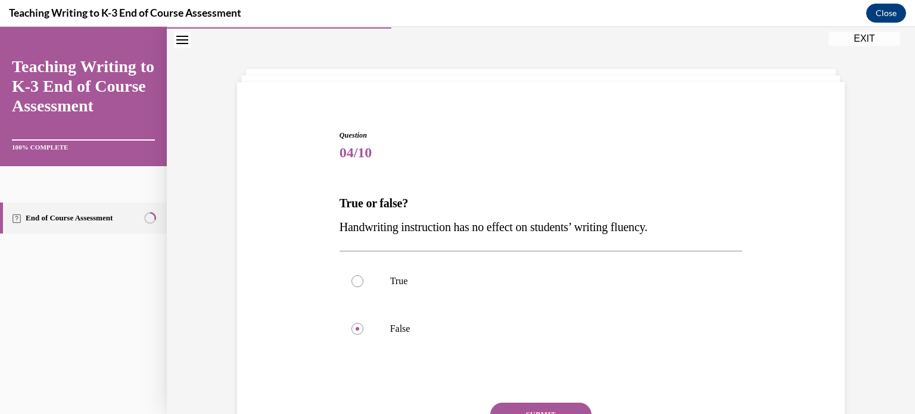
click at [558, 407] on button "SUBMIT" at bounding box center [540, 415] width 101 height 24
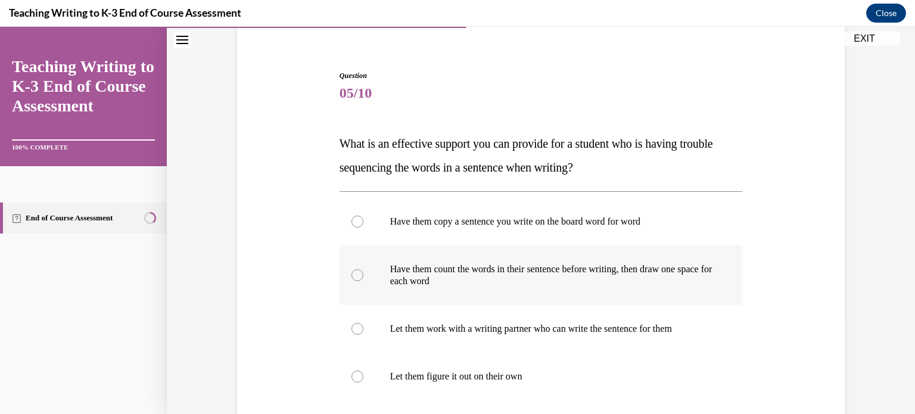
scroll to position [155, 0]
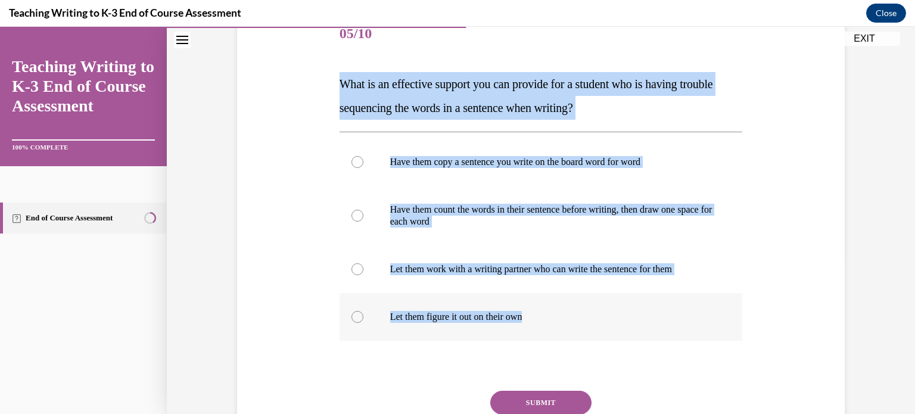
drag, startPoint x: 353, startPoint y: 90, endPoint x: 588, endPoint y: 316, distance: 326.4
click at [588, 316] on div "Question 05/10 What is an effective support you can provide for a student who i…" at bounding box center [540, 250] width 403 height 478
click at [317, 194] on div "Question 05/10 What is an effective support you can provide for a student who i…" at bounding box center [540, 231] width 613 height 513
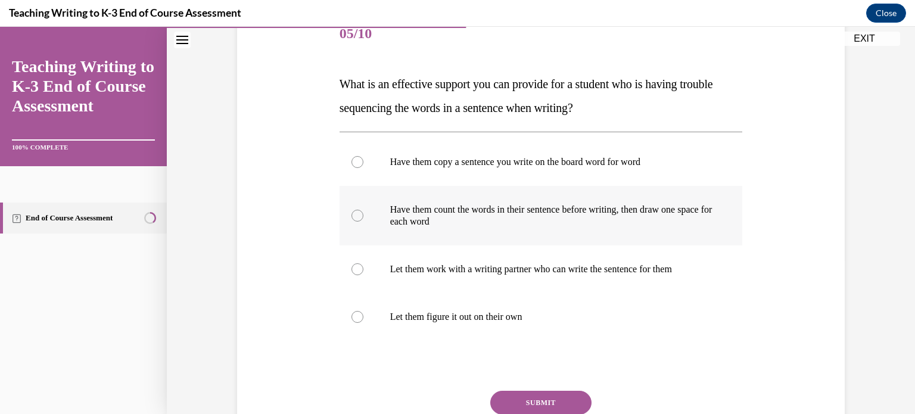
click at [345, 213] on label "Have them count the words in their sentence before writing, then draw one space…" at bounding box center [540, 216] width 403 height 60
click at [351, 213] on input "Have them count the words in their sentence before writing, then draw one space…" at bounding box center [357, 216] width 12 height 12
radio input "true"
click at [550, 404] on button "SUBMIT" at bounding box center [540, 403] width 101 height 24
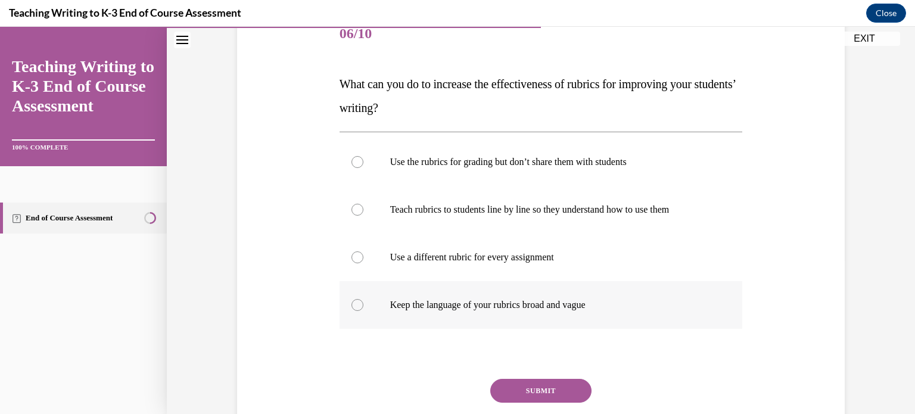
drag, startPoint x: 335, startPoint y: 79, endPoint x: 631, endPoint y: 304, distance: 371.9
click at [631, 304] on div "Question 06/10 What can you do to increase the effectiveness of rubrics for imp…" at bounding box center [540, 244] width 403 height 466
copy div "What can you do to increase the effectiveness of rubrics for improving your stu…"
click at [313, 156] on div "Question 06/10 What can you do to increase the effectiveness of rubrics for imp…" at bounding box center [540, 225] width 613 height 501
click at [356, 207] on div at bounding box center [357, 210] width 12 height 12
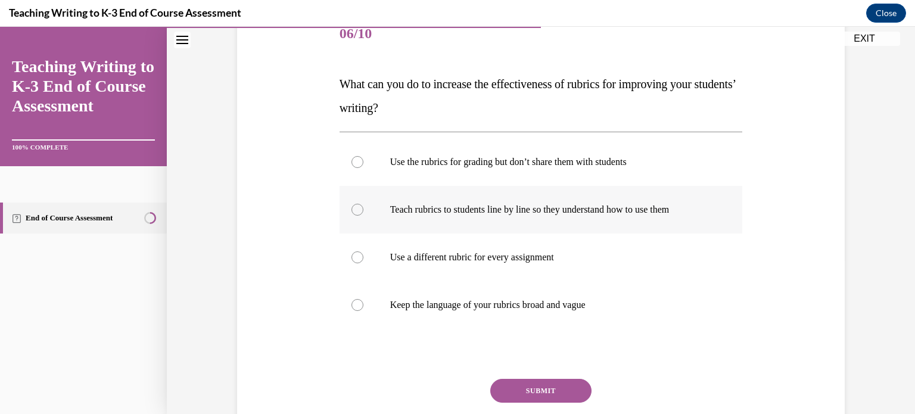
click at [356, 207] on input "Teach rubrics to students line by line so they understand how to use them" at bounding box center [357, 210] width 12 height 12
radio input "true"
click at [523, 389] on button "SUBMIT" at bounding box center [540, 391] width 101 height 24
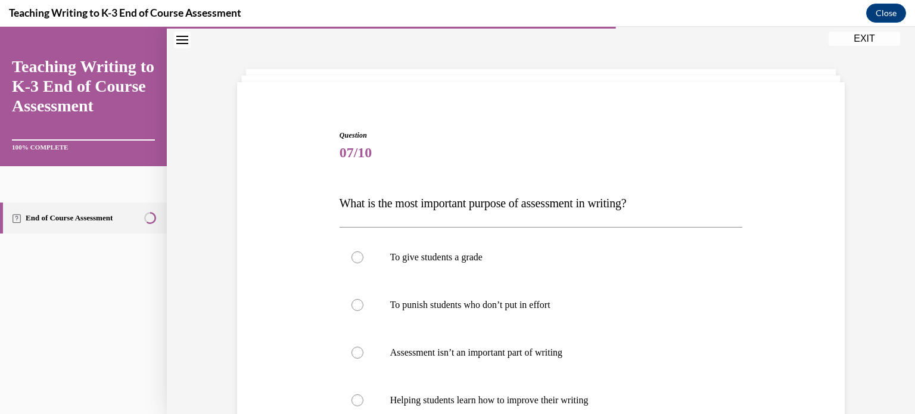
scroll to position [95, 0]
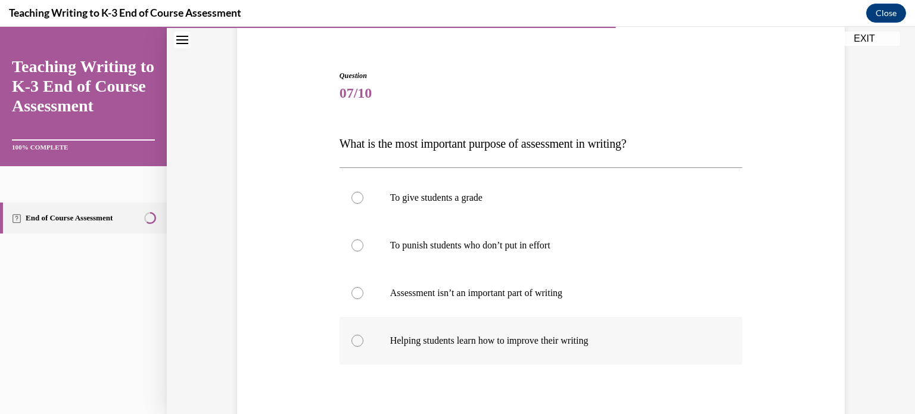
click at [360, 339] on label "Helping students learn how to improve their writing" at bounding box center [540, 341] width 403 height 48
click at [360, 339] on input "Helping students learn how to improve their writing" at bounding box center [357, 341] width 12 height 12
radio input "true"
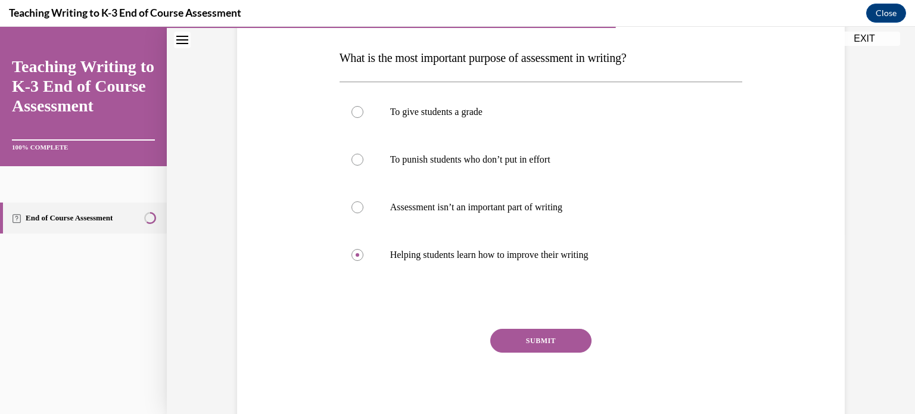
click at [553, 338] on button "SUBMIT" at bounding box center [540, 341] width 101 height 24
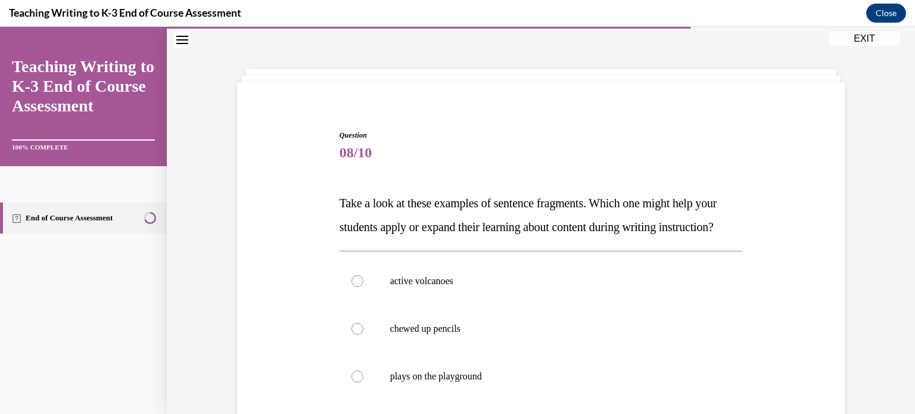
scroll to position [155, 0]
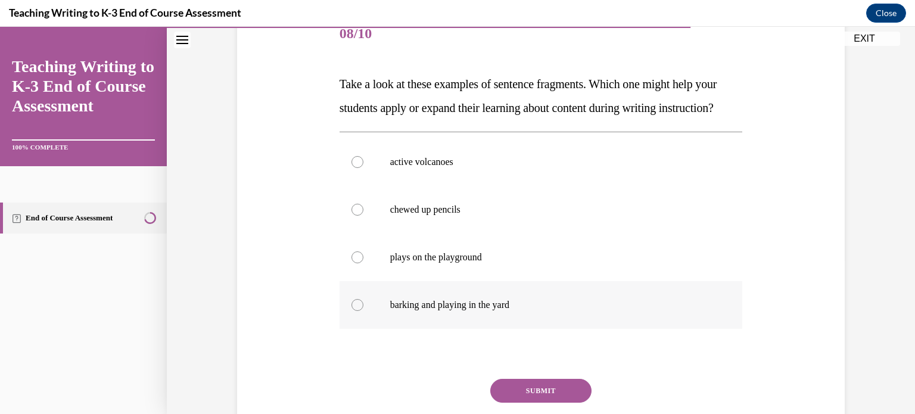
click at [356, 311] on div at bounding box center [357, 305] width 12 height 12
click at [356, 311] on input "barking and playing in the yard" at bounding box center [357, 305] width 12 height 12
radio input "true"
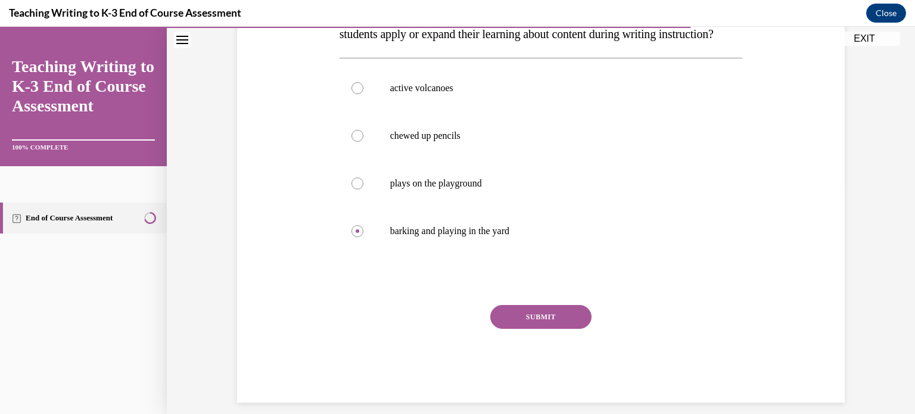
click at [545, 329] on button "SUBMIT" at bounding box center [540, 317] width 101 height 24
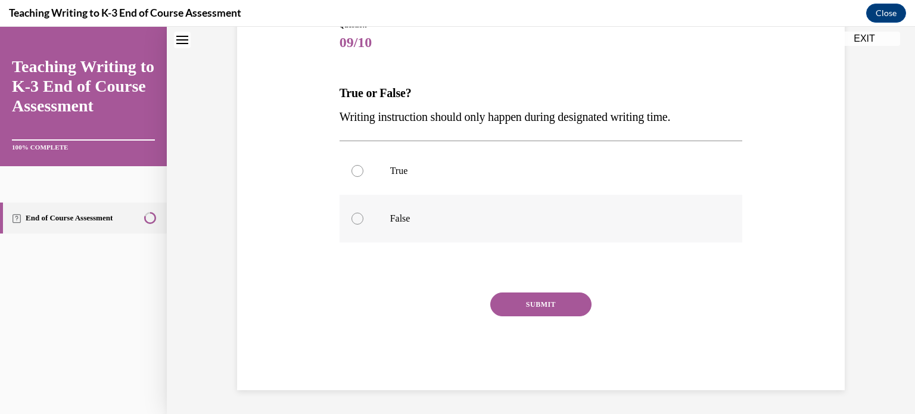
scroll to position [36, 0]
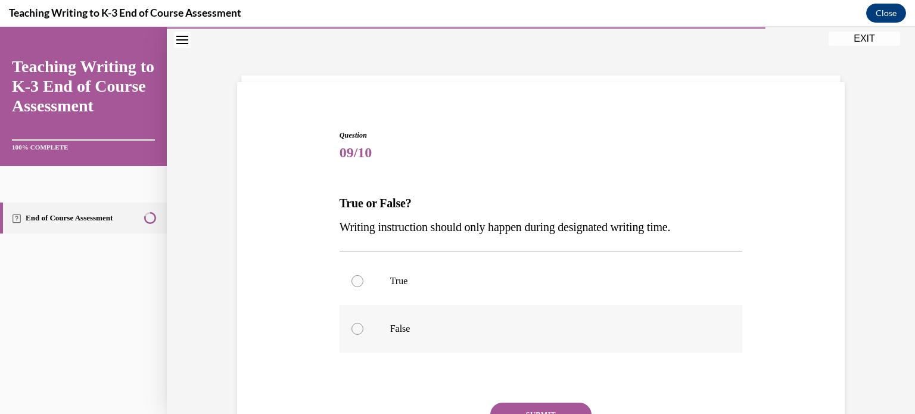
click at [451, 335] on label "False" at bounding box center [540, 329] width 403 height 48
click at [363, 335] on input "False" at bounding box center [357, 329] width 12 height 12
radio input "true"
click at [528, 405] on button "SUBMIT" at bounding box center [540, 415] width 101 height 24
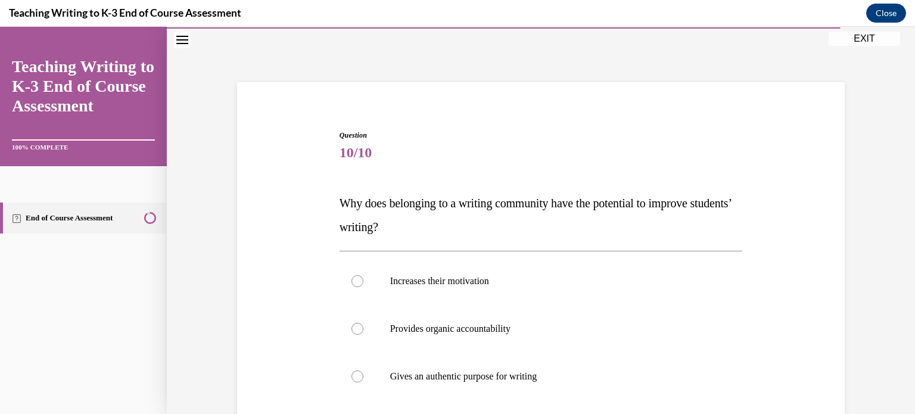
scroll to position [95, 0]
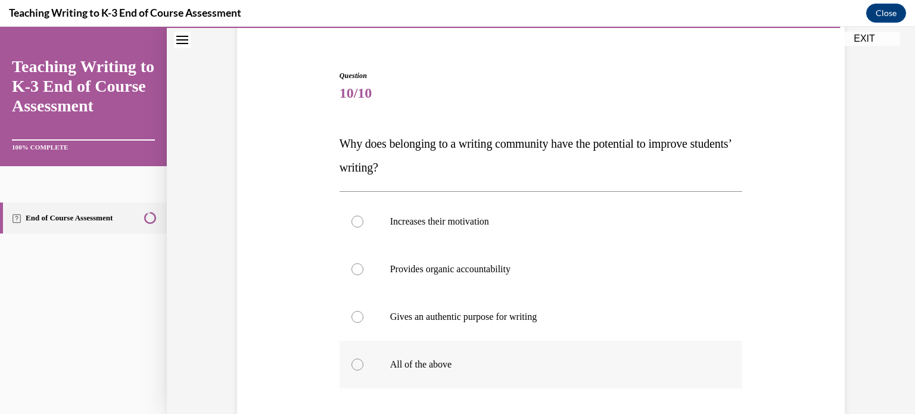
click at [354, 361] on div at bounding box center [357, 365] width 12 height 12
click at [354, 361] on input "All of the above" at bounding box center [357, 365] width 12 height 12
radio input "true"
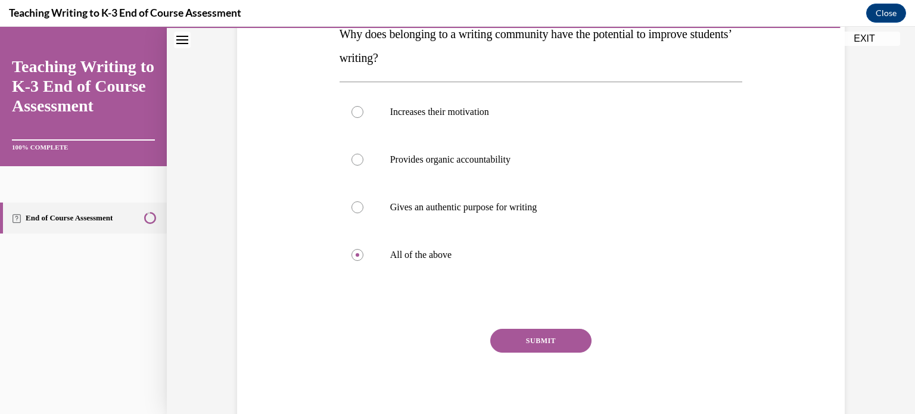
click at [547, 341] on button "SUBMIT" at bounding box center [540, 341] width 101 height 24
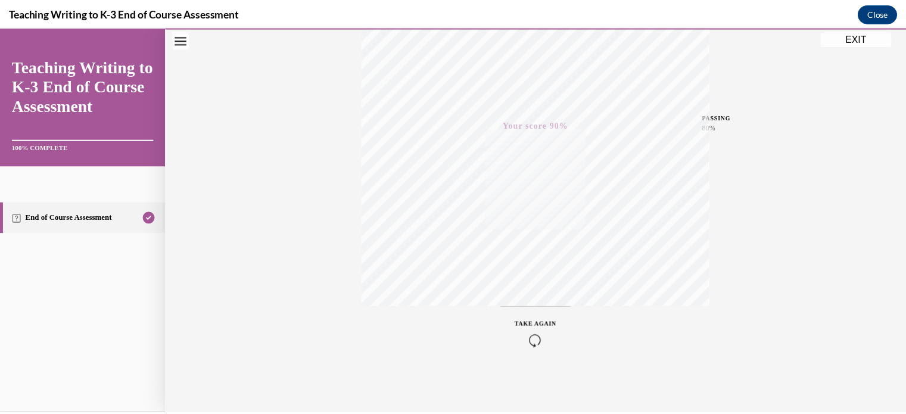
scroll to position [44, 0]
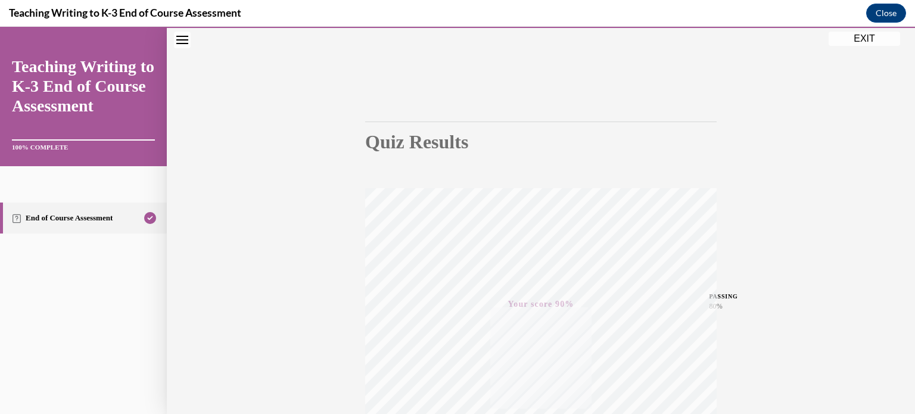
click at [868, 35] on button "EXIT" at bounding box center [863, 39] width 71 height 14
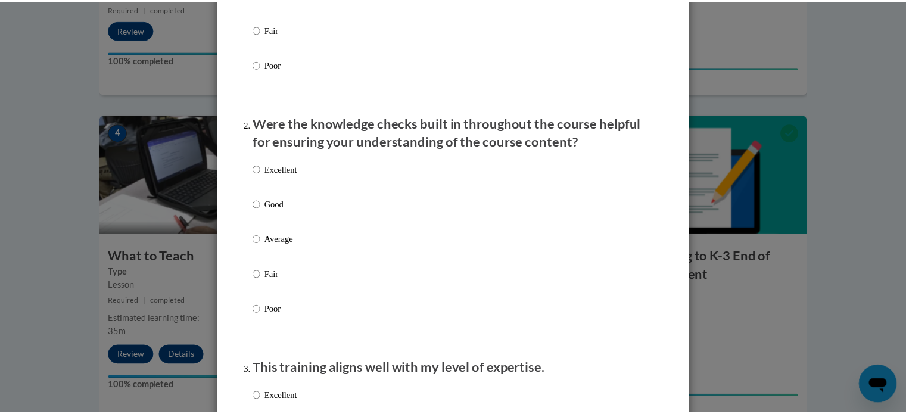
scroll to position [0, 0]
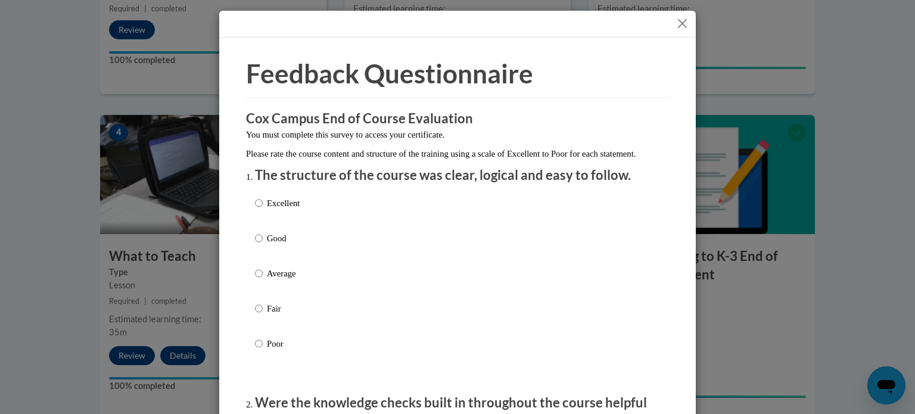
click at [681, 23] on button "Close" at bounding box center [682, 23] width 15 height 15
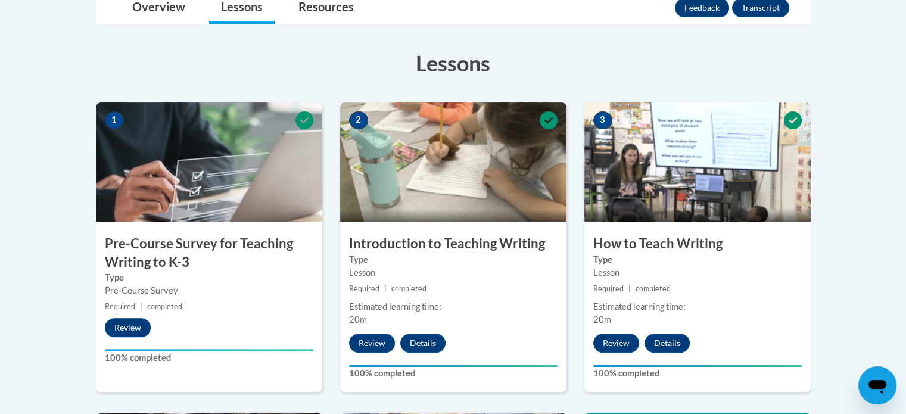
scroll to position [179, 0]
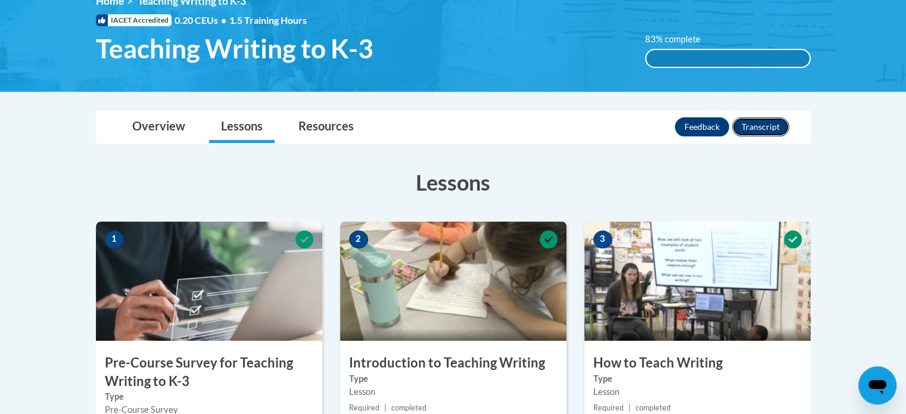
click at [761, 123] on button "Transcript" at bounding box center [760, 126] width 57 height 19
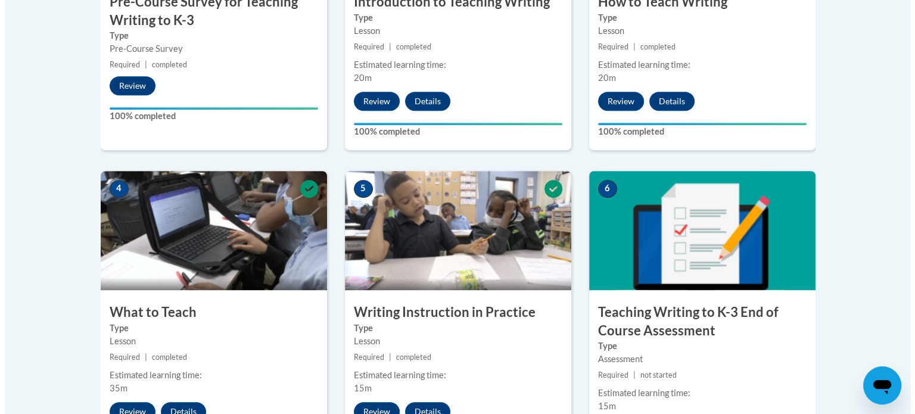
scroll to position [778, 0]
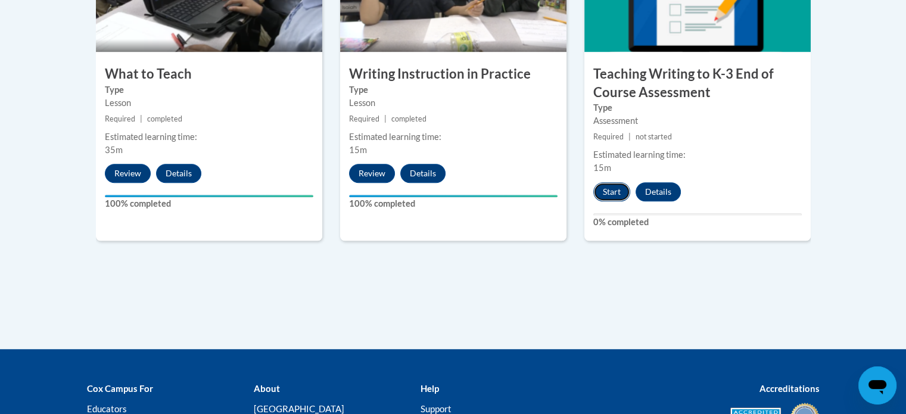
click at [613, 190] on button "Start" at bounding box center [611, 191] width 37 height 19
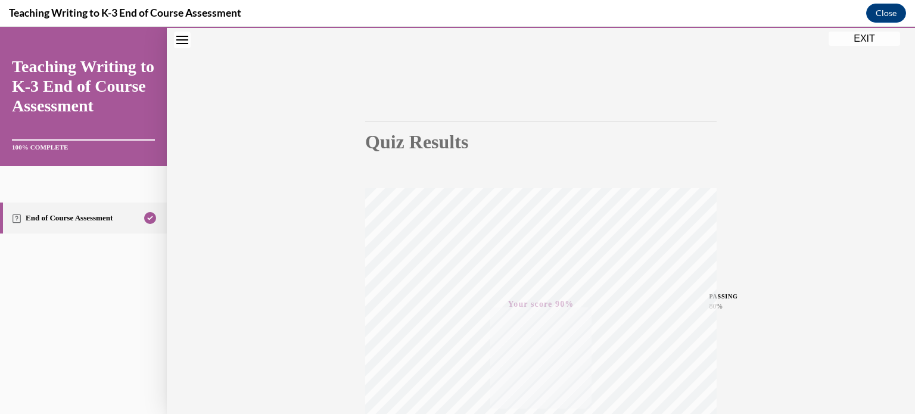
scroll to position [223, 0]
click at [862, 35] on button "EXIT" at bounding box center [863, 39] width 71 height 14
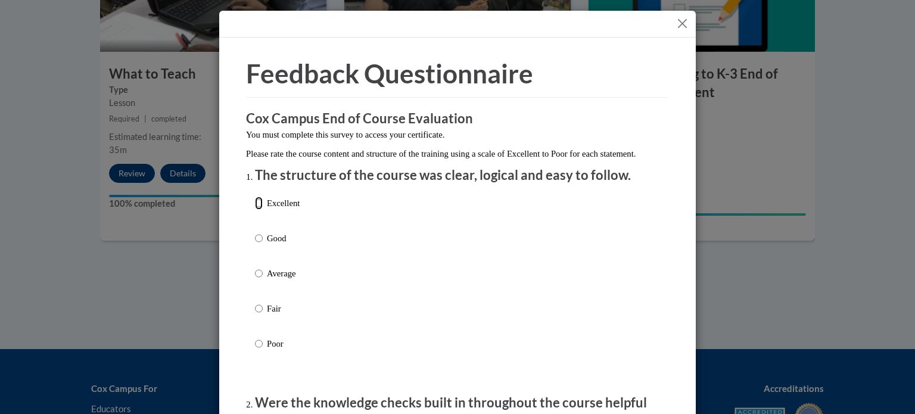
click at [257, 210] on input "Excellent" at bounding box center [259, 203] width 8 height 13
radio input "true"
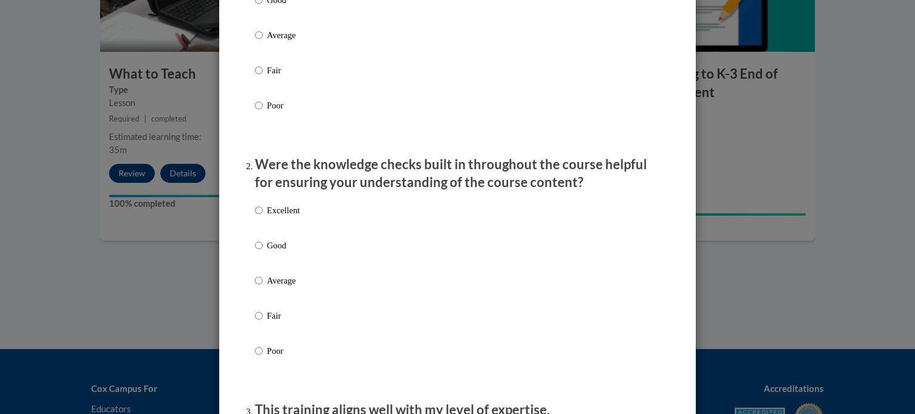
scroll to position [357, 0]
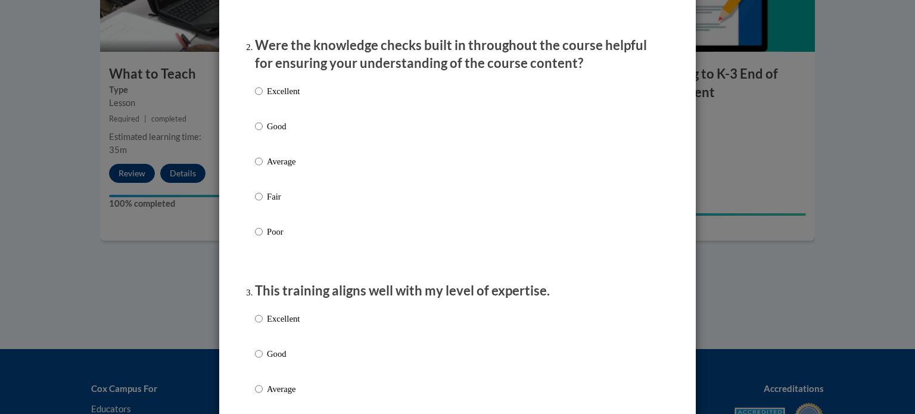
click at [272, 98] on p "Excellent" at bounding box center [283, 91] width 33 height 13
click at [263, 98] on input "Excellent" at bounding box center [259, 91] width 8 height 13
radio input "true"
click at [269, 325] on p "Excellent" at bounding box center [283, 318] width 33 height 13
click at [263, 325] on input "Excellent" at bounding box center [259, 318] width 8 height 13
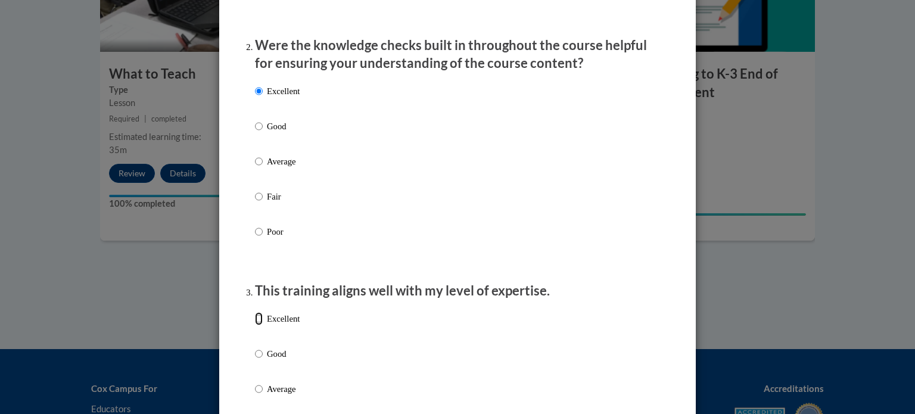
radio input "true"
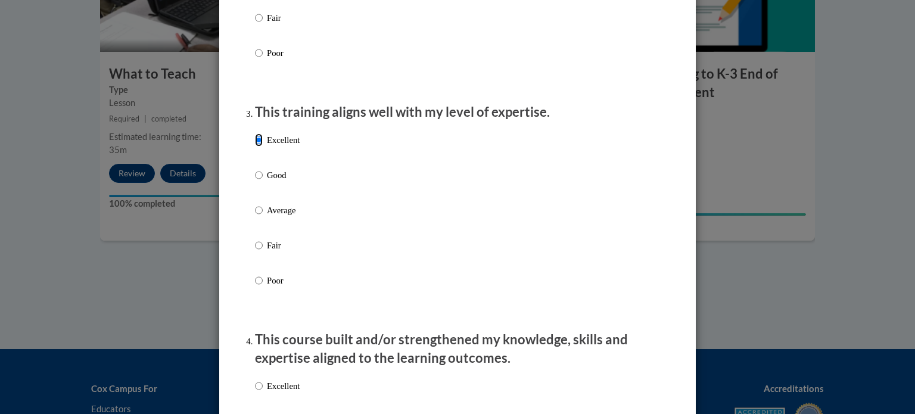
scroll to position [596, 0]
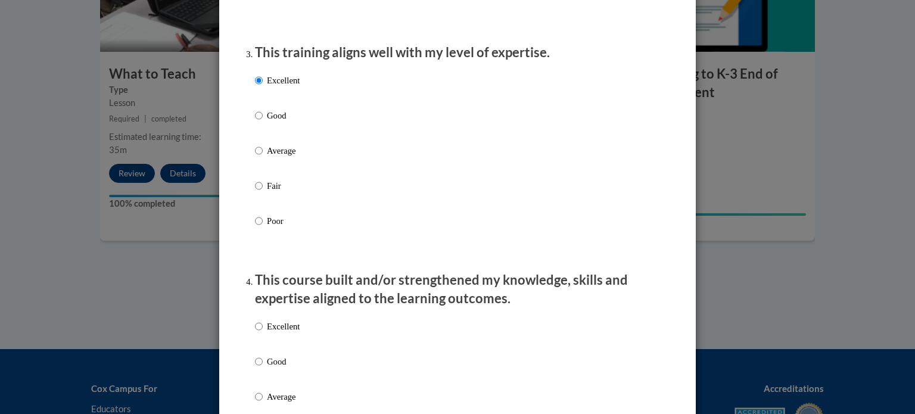
click at [269, 331] on div "Excellent Good Average Fair Poor" at bounding box center [277, 406] width 45 height 185
click at [269, 332] on div "Excellent Good Average Fair Poor" at bounding box center [277, 406] width 45 height 185
click at [270, 333] on p "Excellent" at bounding box center [283, 326] width 33 height 13
click at [263, 333] on input "Excellent" at bounding box center [259, 326] width 8 height 13
radio input "true"
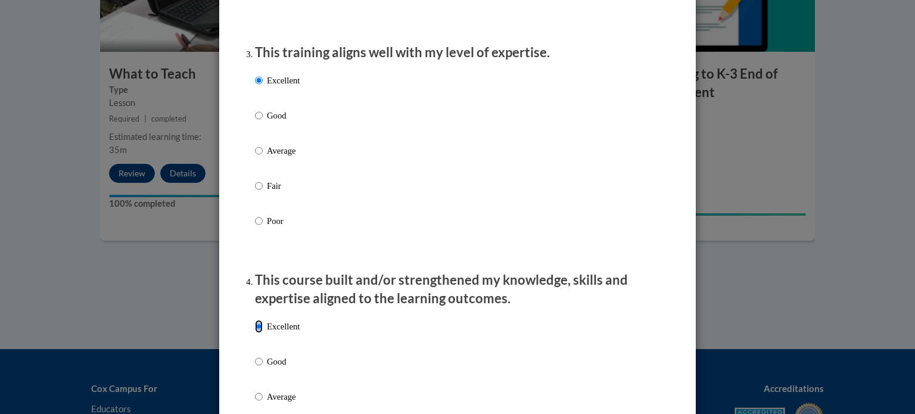
scroll to position [834, 0]
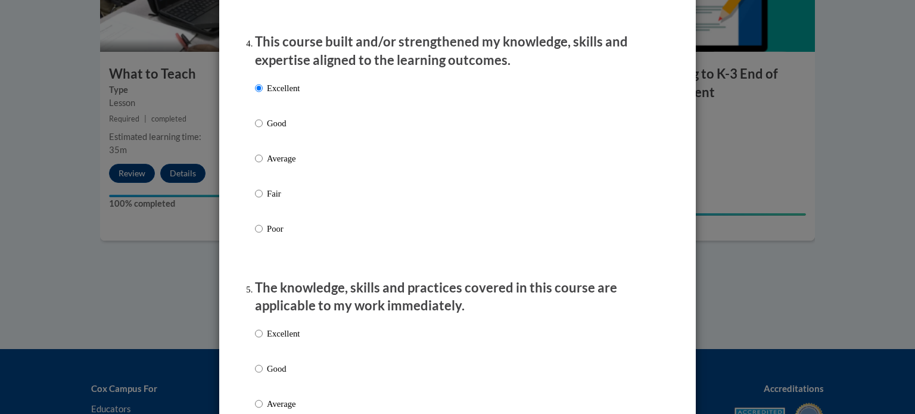
click at [270, 338] on div "Excellent Good Average Fair Poor" at bounding box center [277, 413] width 45 height 185
click at [272, 340] on p "Excellent" at bounding box center [283, 333] width 33 height 13
click at [263, 340] on input "Excellent" at bounding box center [259, 333] width 8 height 13
radio input "true"
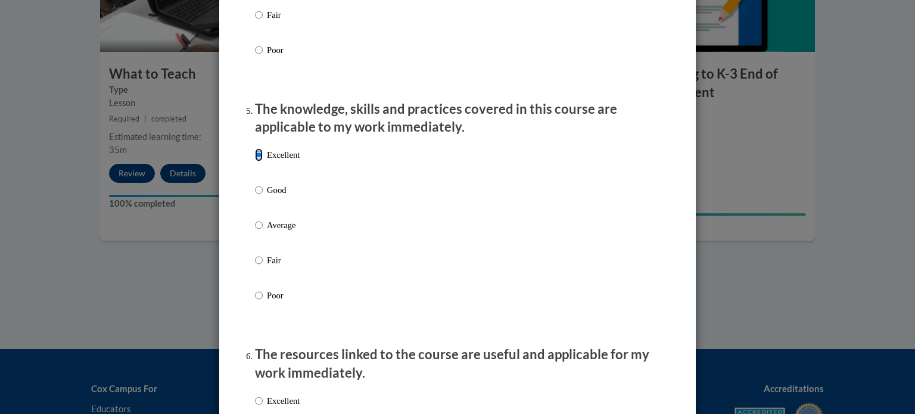
scroll to position [1072, 0]
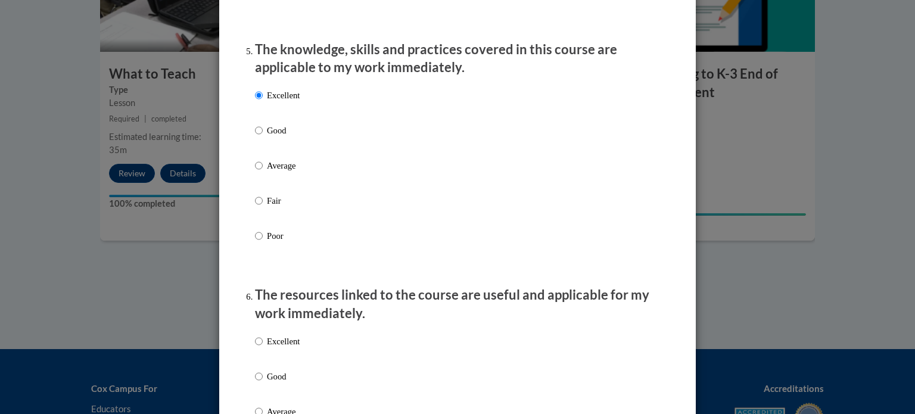
click at [278, 348] on p "Excellent" at bounding box center [283, 341] width 33 height 13
click at [263, 348] on input "Excellent" at bounding box center [259, 341] width 8 height 13
radio input "true"
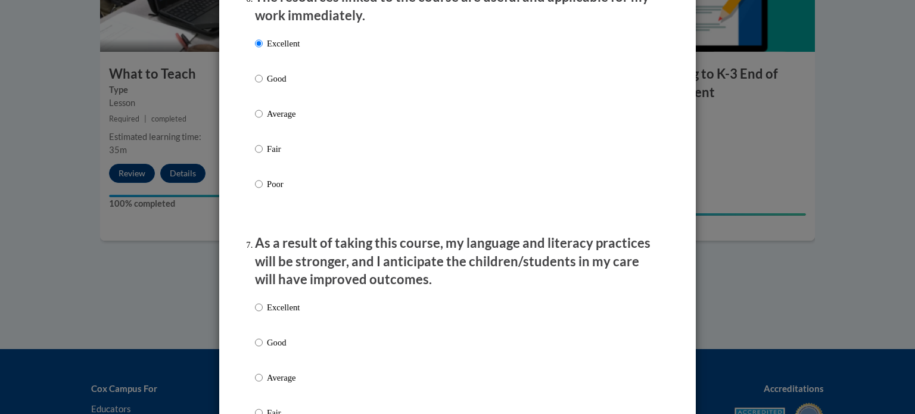
click at [276, 314] on p "Excellent" at bounding box center [283, 307] width 33 height 13
click at [263, 314] on input "Excellent" at bounding box center [259, 307] width 8 height 13
radio input "true"
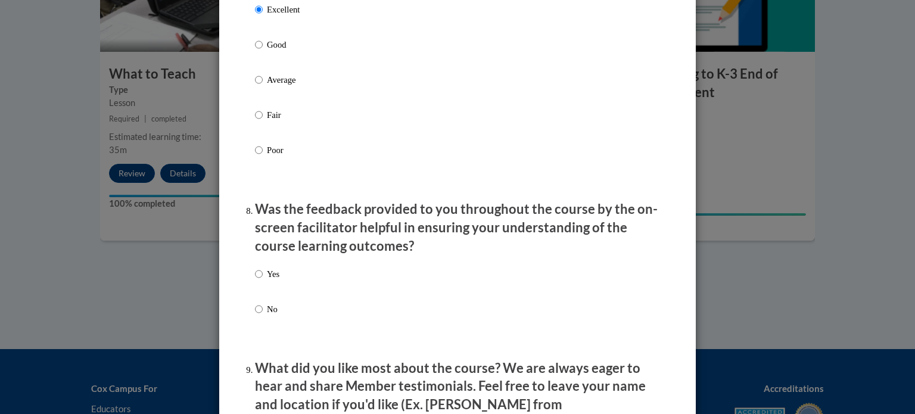
click at [269, 295] on label "Yes" at bounding box center [267, 283] width 24 height 32
click at [263, 280] on input "Yes" at bounding box center [259, 273] width 8 height 13
radio input "true"
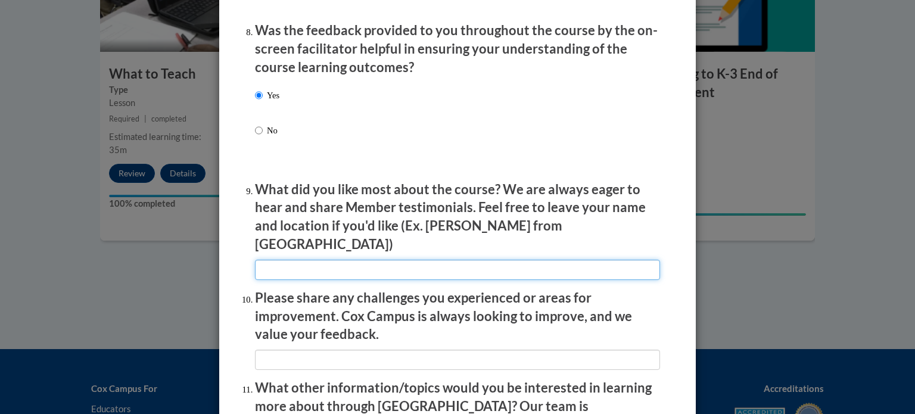
click at [293, 271] on input "textbox" at bounding box center [457, 270] width 405 height 20
type input "easy to understand"
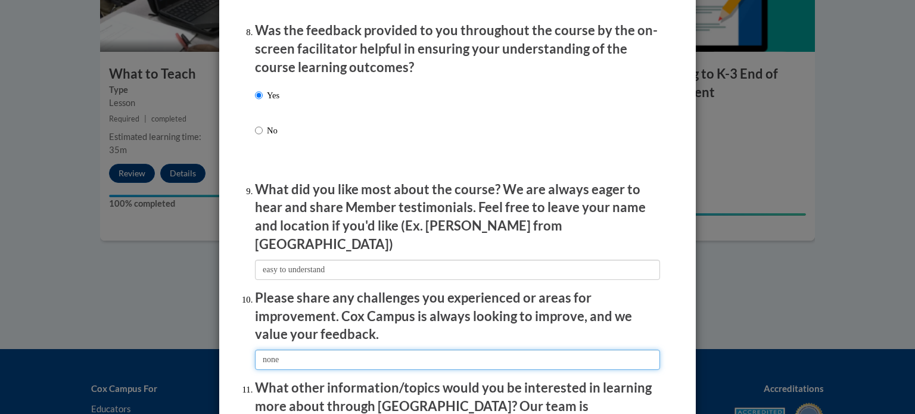
type input "none"
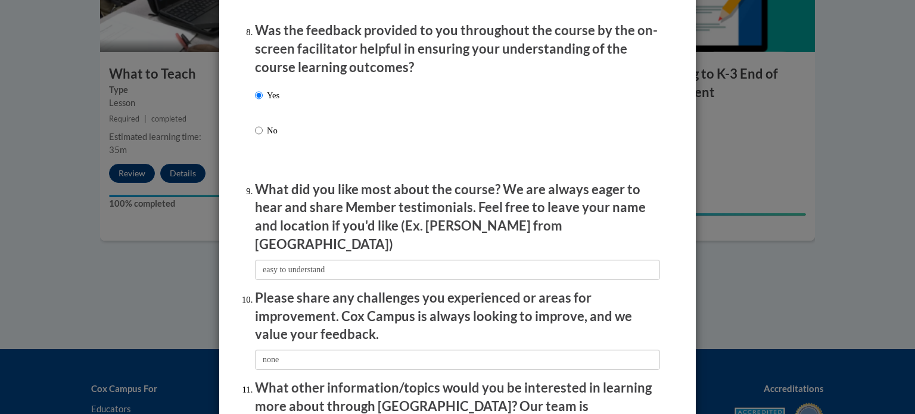
scroll to position [2066, 0]
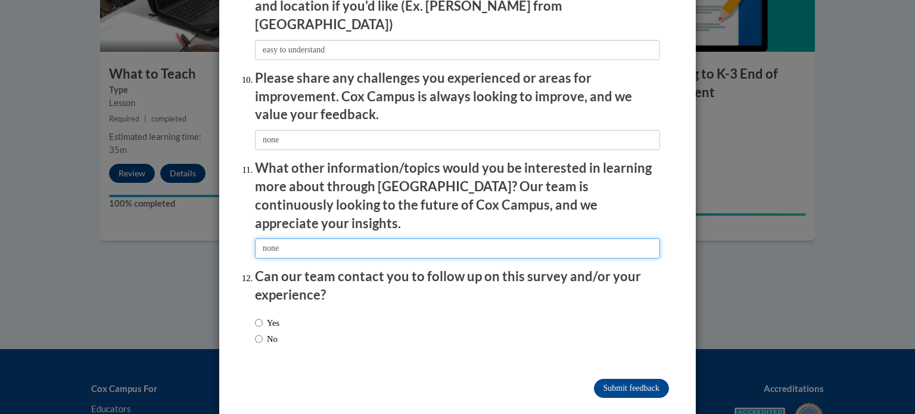
type input "none"
click at [258, 332] on label "No" at bounding box center [266, 338] width 23 height 13
click at [258, 332] on input "No" at bounding box center [259, 338] width 8 height 13
radio input "true"
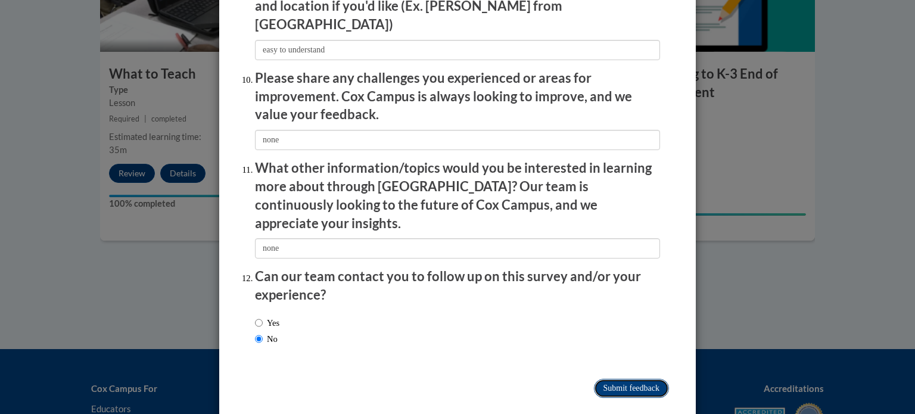
click at [595, 379] on input "Submit feedback" at bounding box center [631, 388] width 75 height 19
